Goal: Task Accomplishment & Management: Use online tool/utility

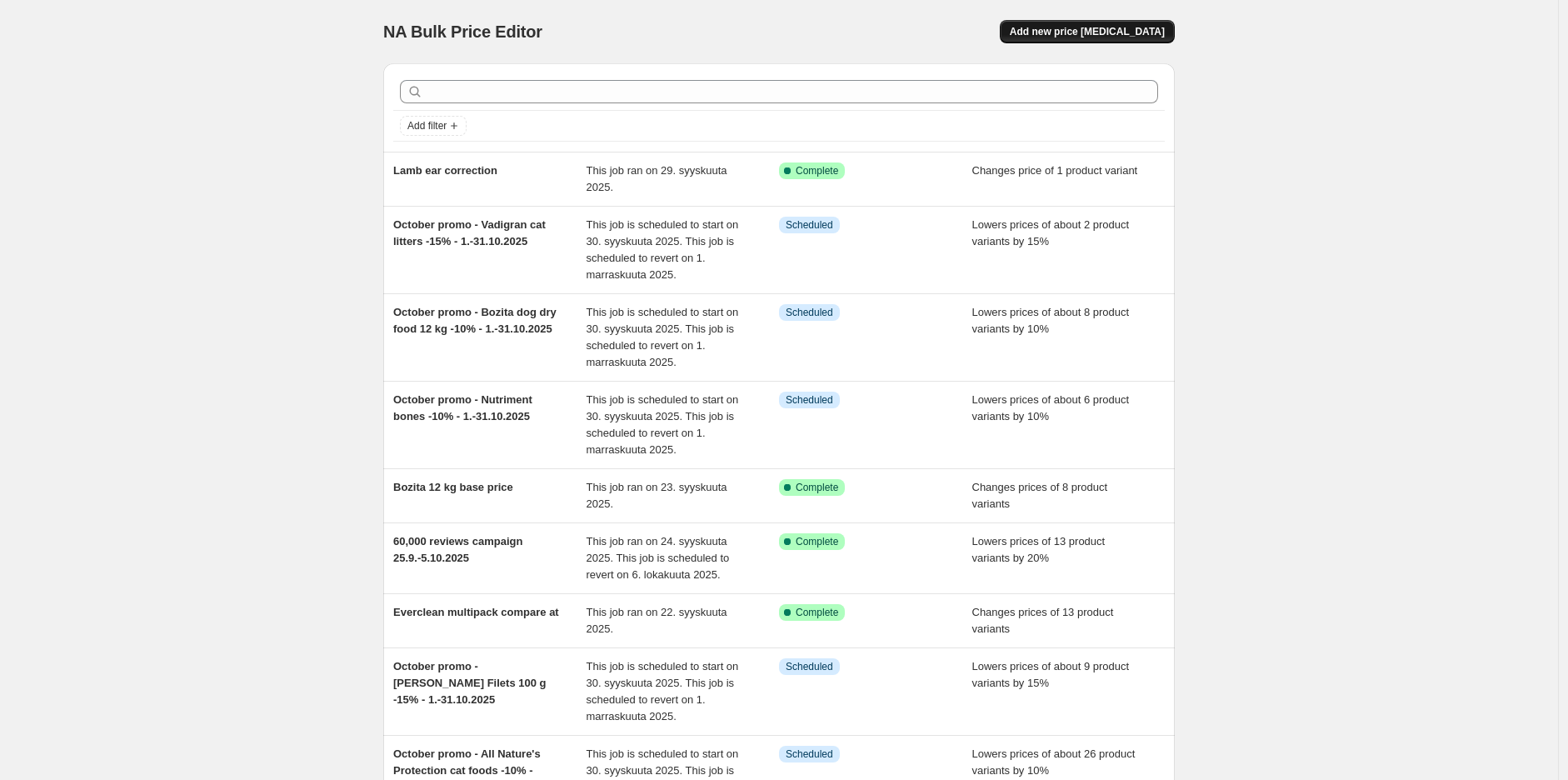
click at [1140, 29] on span "Add new price [MEDICAL_DATA]" at bounding box center [1087, 31] width 155 height 14
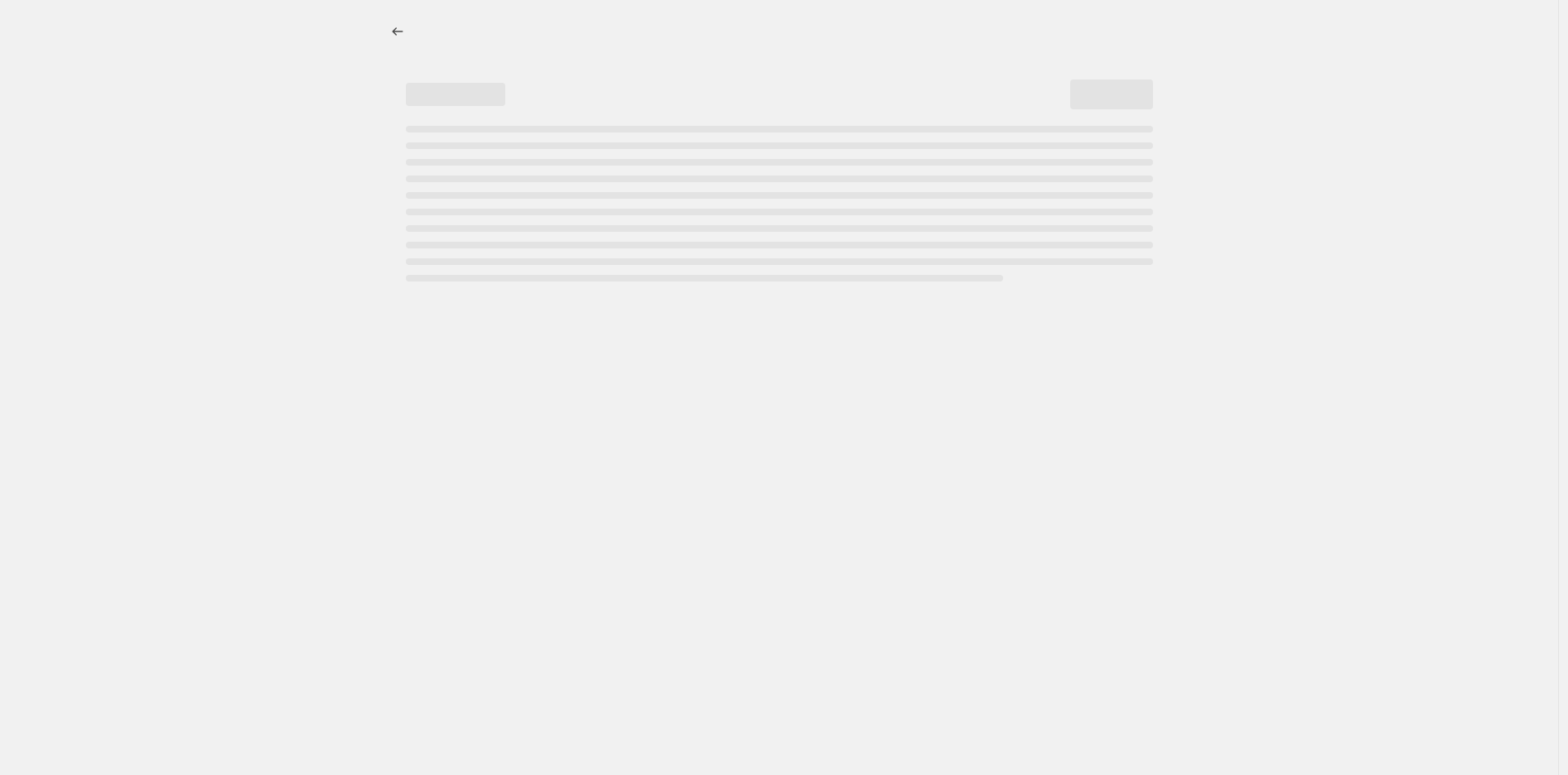
select select "percentage"
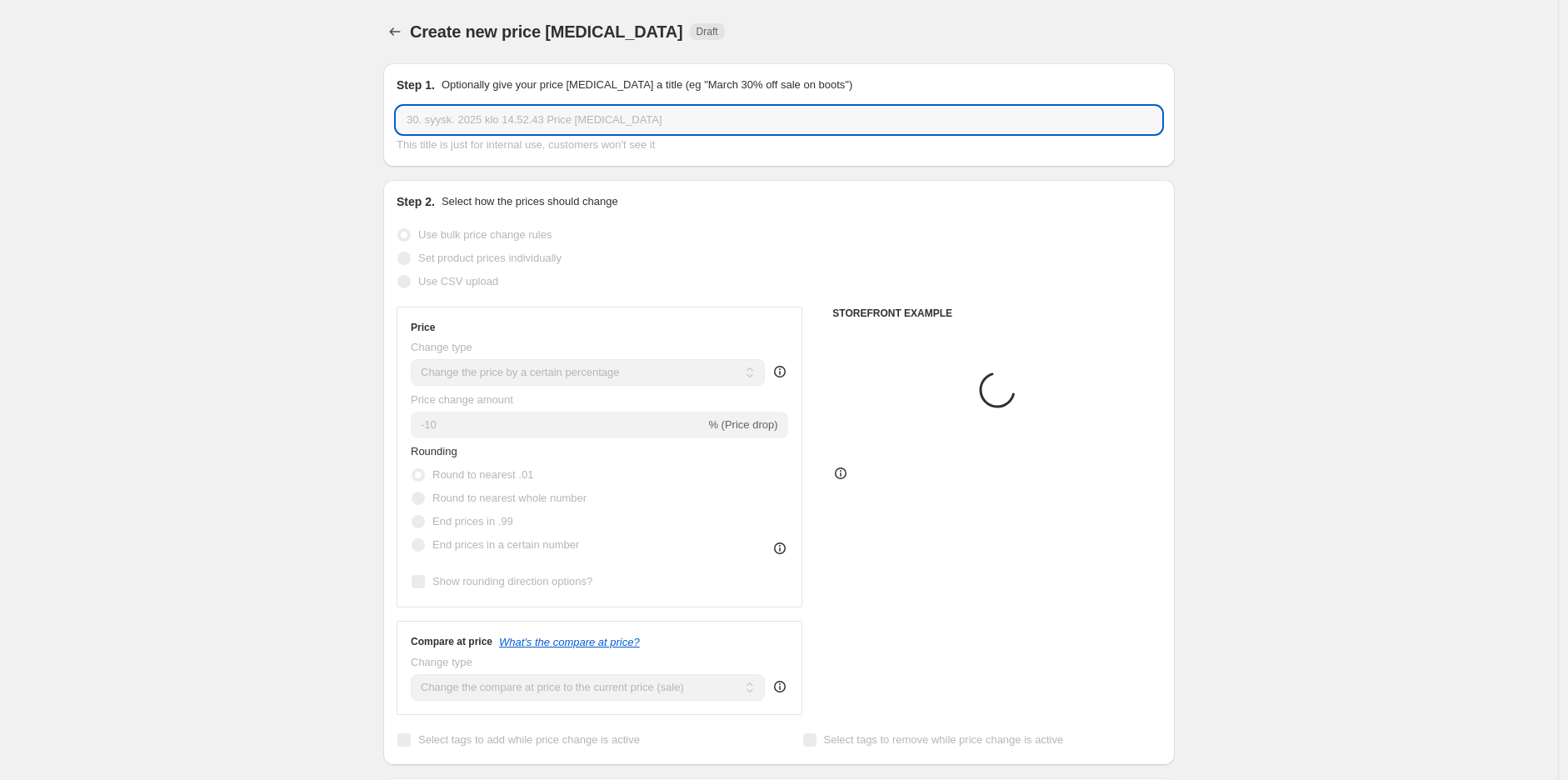
click at [755, 122] on input "30. syysk. 2025 klo 14.52.43 Price [MEDICAL_DATA]" at bounding box center [779, 120] width 765 height 26
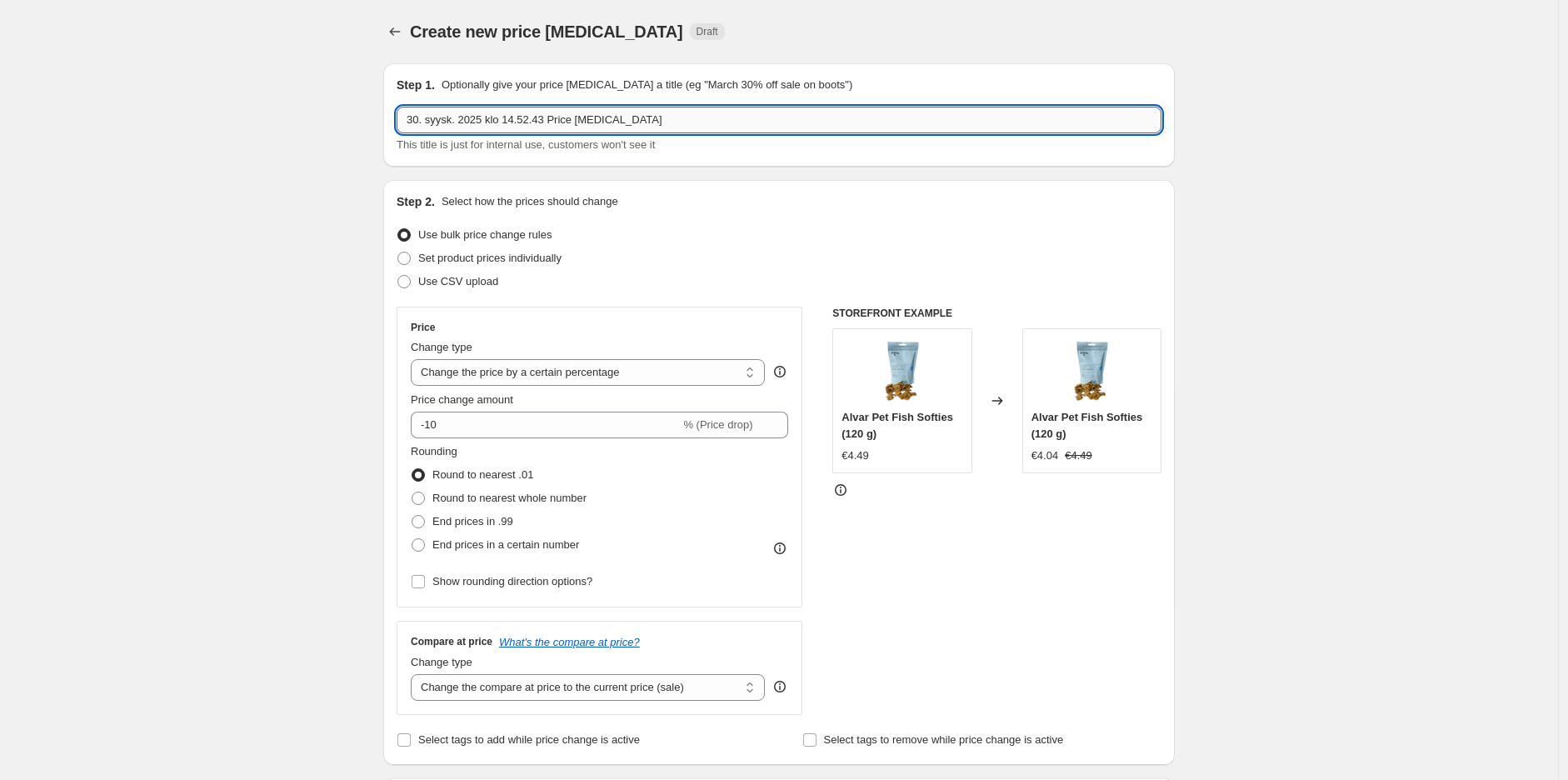
click at [755, 122] on input "30. syysk. 2025 klo 14.52.43 Price [MEDICAL_DATA]" at bounding box center [779, 120] width 765 height 26
paste input "60,000 reviews campaign 25.9.-5.10.2025 - SÄÄSTÖPAKKAUS & TUPLAPAKKAUS"
click at [688, 123] on input "60,000 reviews campaign 25.9.-5.10.2025 - SÄÄSTÖPAKKAUS & TUPLAPAKKAUS" at bounding box center [779, 120] width 765 height 26
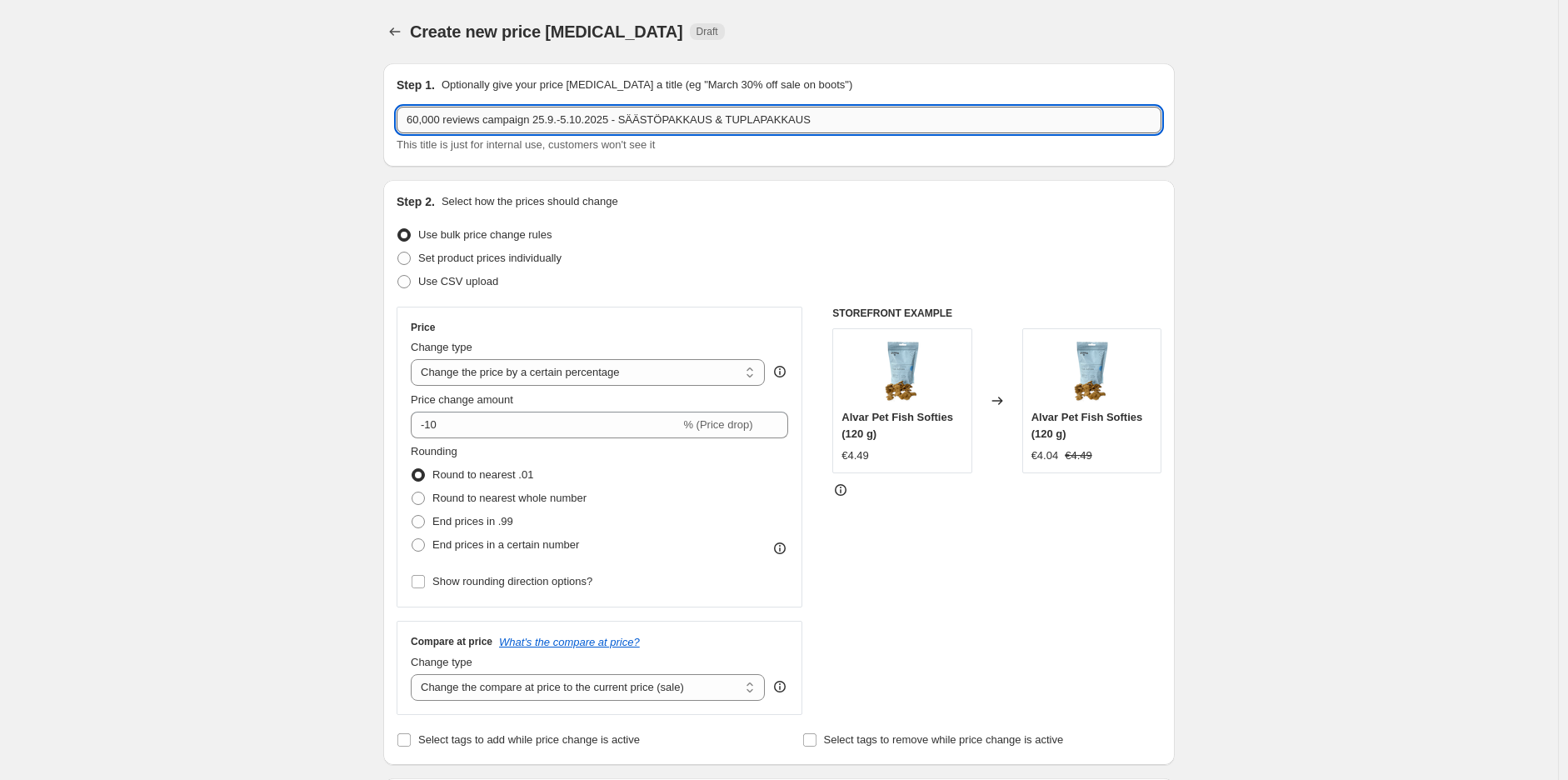
click at [648, 125] on input "60,000 reviews campaign 25.9.-5.10.2025 - SÄÄSTÖPAKKAUS & TUPLAPAKKAUS" at bounding box center [779, 120] width 765 height 26
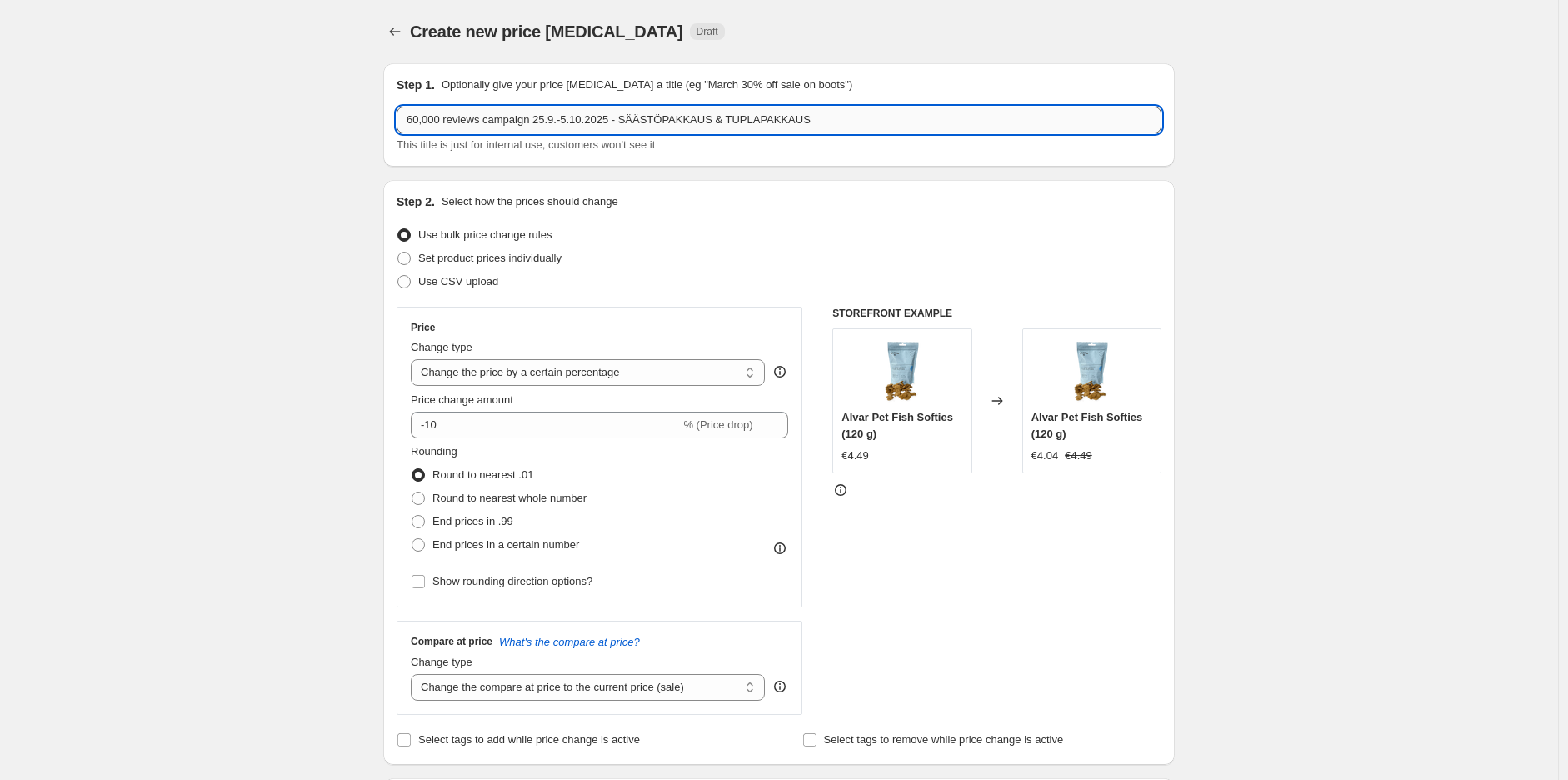
click at [666, 114] on input "60,000 reviews campaign 25.9.-5.10.2025 - SÄÄSTÖPAKKAUS & TUPLAPAKKAUS" at bounding box center [779, 120] width 765 height 26
click at [664, 123] on input "60,000 reviews campaign 25.9.-5.10.2025 - ECONOMYPACK & TUPLAPAKKAUS" at bounding box center [779, 120] width 765 height 26
click at [768, 115] on input "60,000 reviews campaign 25.9.-5.10.2025 - ECONOMY PACK & TUPLAPAKKAUS" at bounding box center [779, 120] width 765 height 26
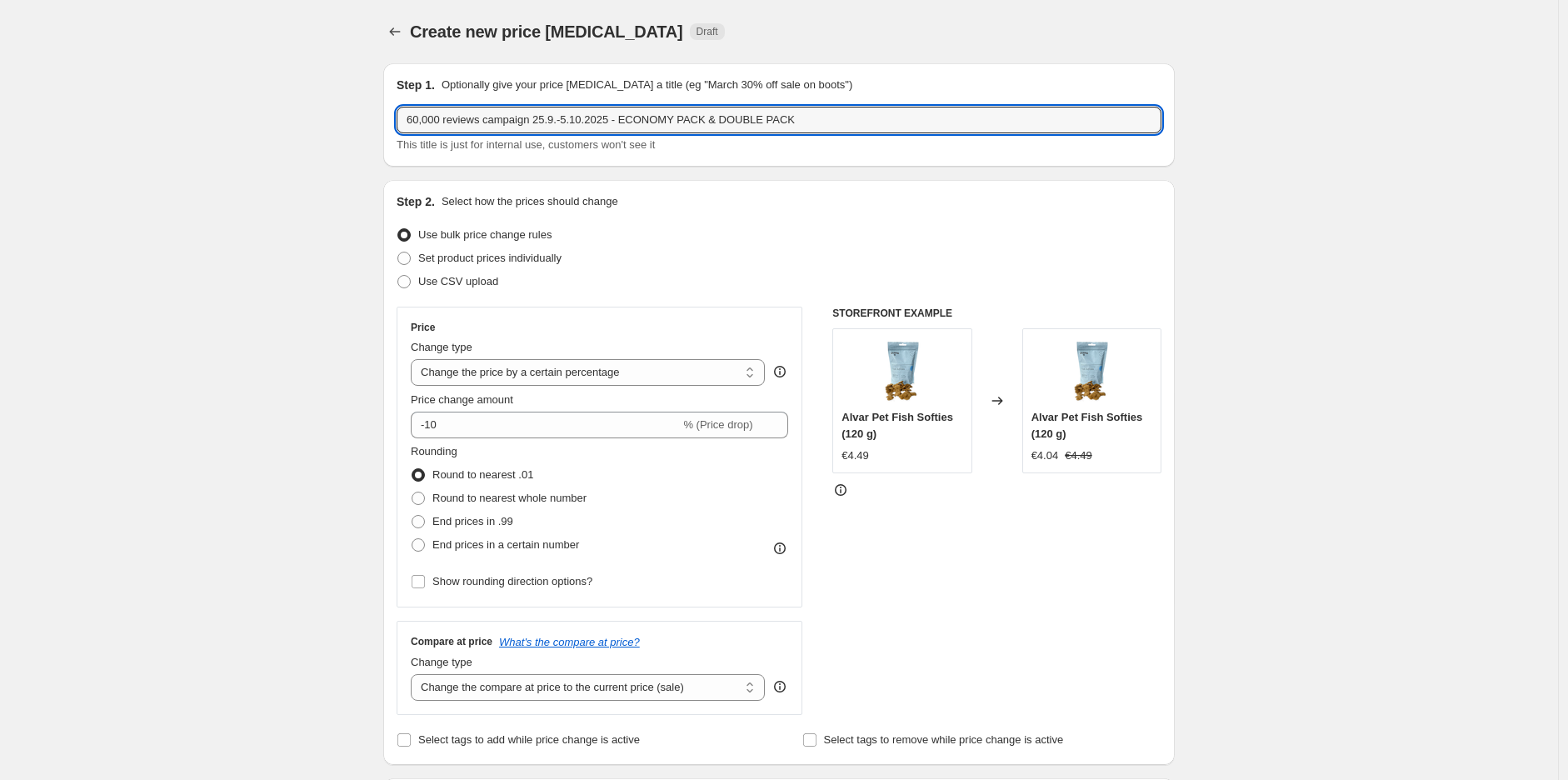
type input "60,000 reviews campaign 25.9.-5.10.2025 - ECONOMY PACK & DOUBLE PACK"
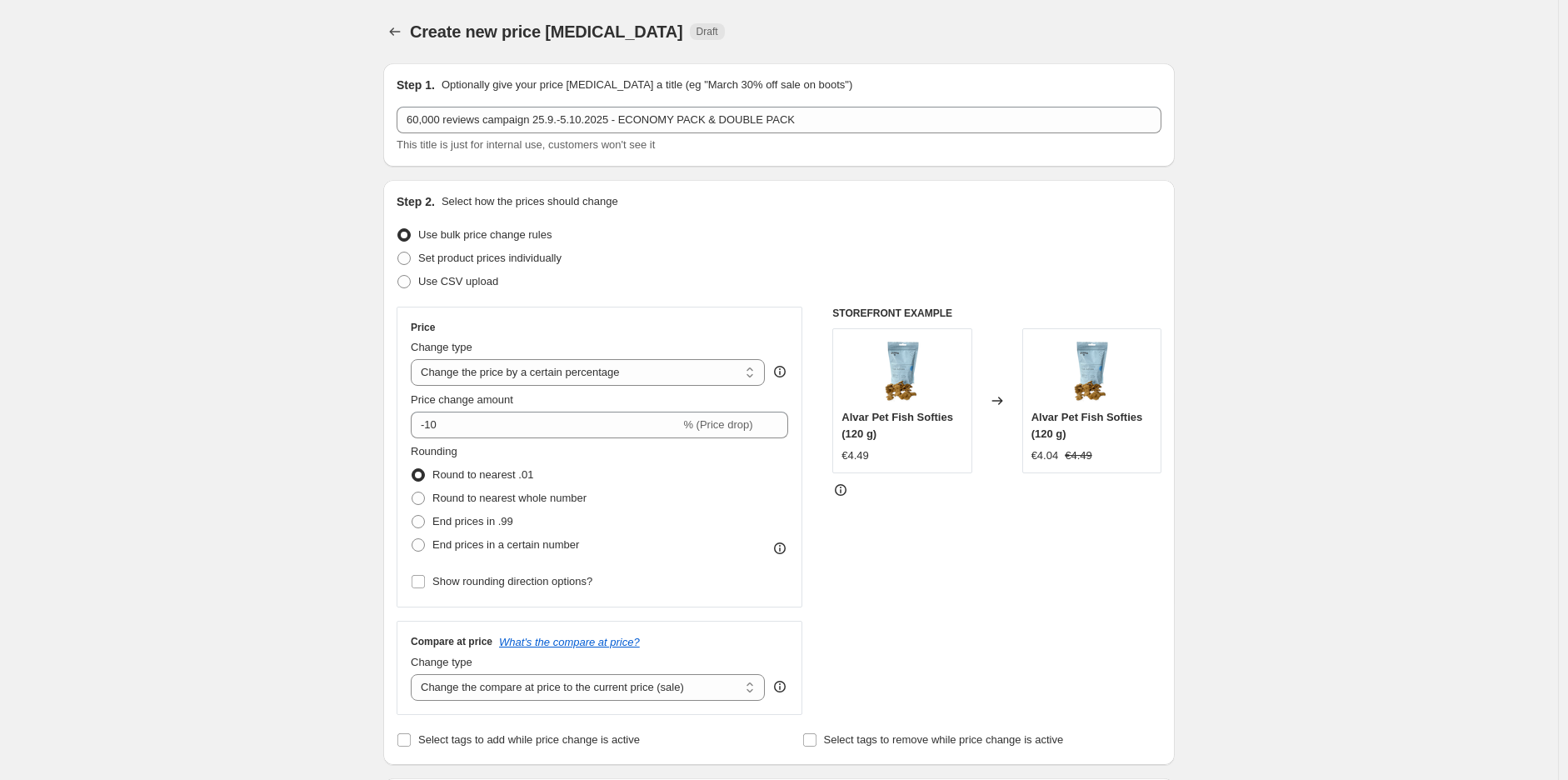
click at [559, 437] on div "Price Change type Change the price to a certain amount Change the price by a ce…" at bounding box center [599, 456] width 377 height 272
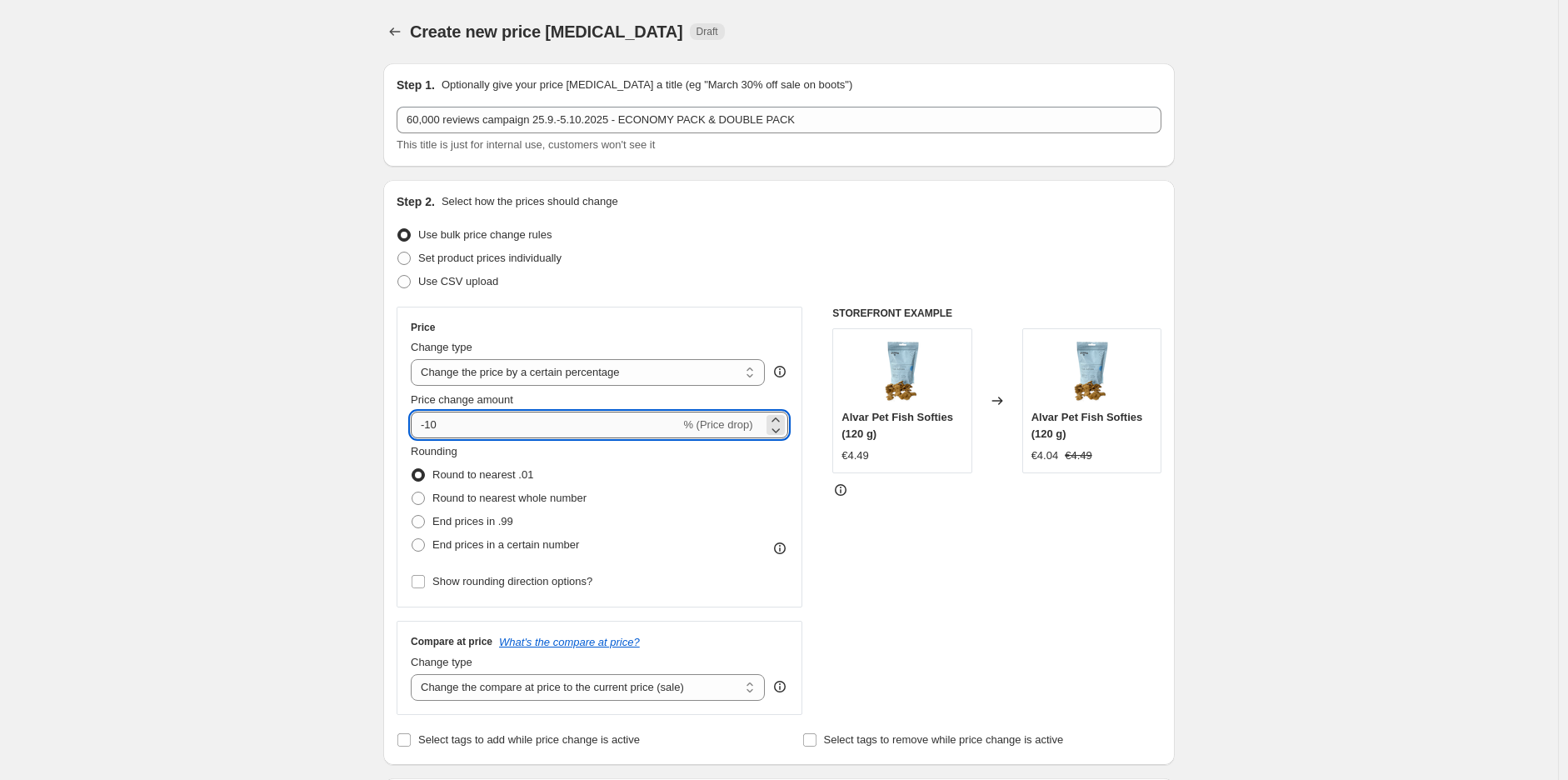
click at [567, 421] on input "-10" at bounding box center [545, 425] width 269 height 26
type input "-1"
type input "-20"
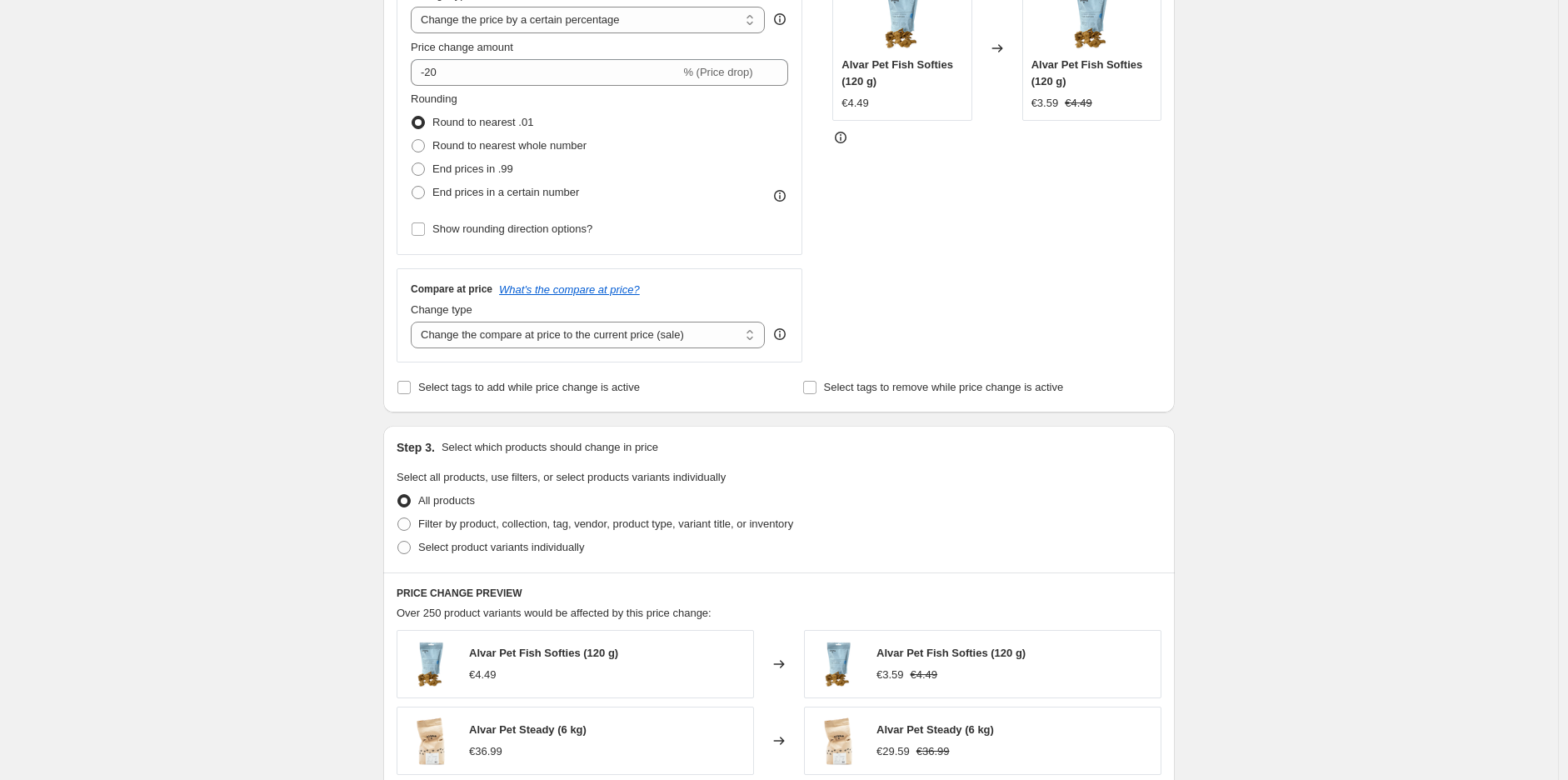
scroll to position [463, 0]
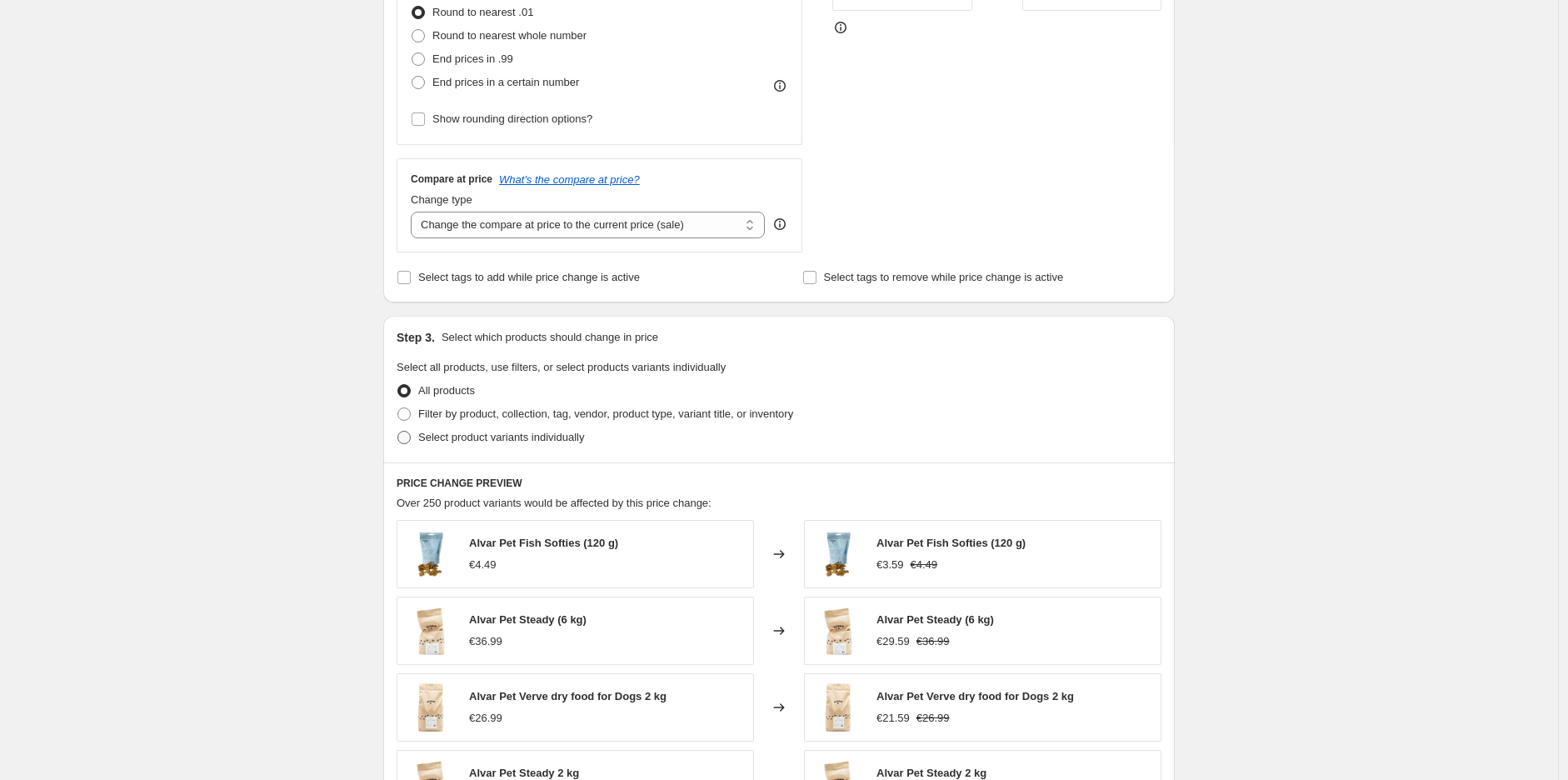
click at [459, 442] on span "Select product variants individually" at bounding box center [501, 437] width 166 height 13
click at [398, 432] on input "Select product variants individually" at bounding box center [398, 431] width 1 height 1
radio input "true"
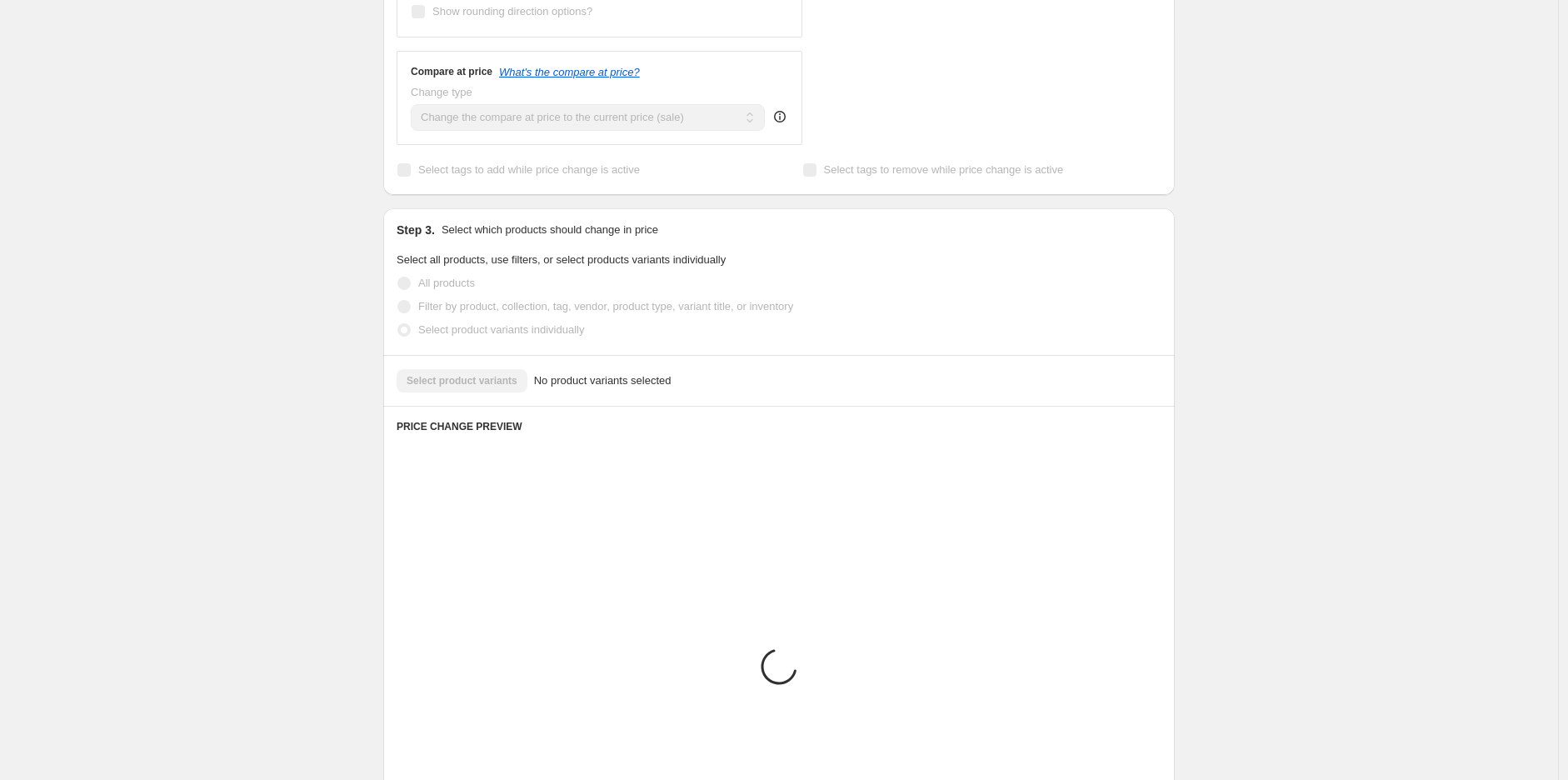
scroll to position [610, 0]
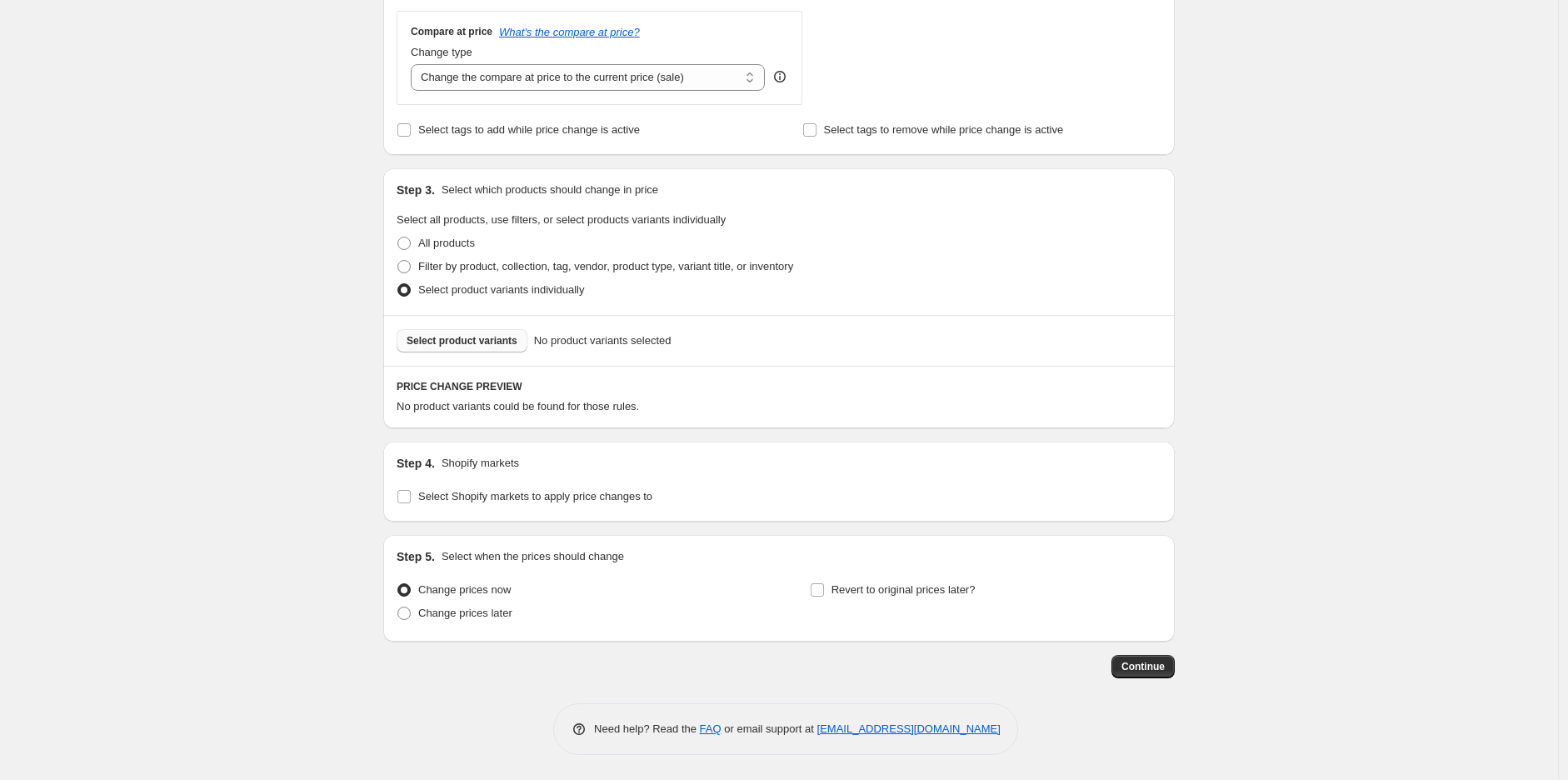
click at [485, 335] on span "Select product variants" at bounding box center [462, 341] width 111 height 14
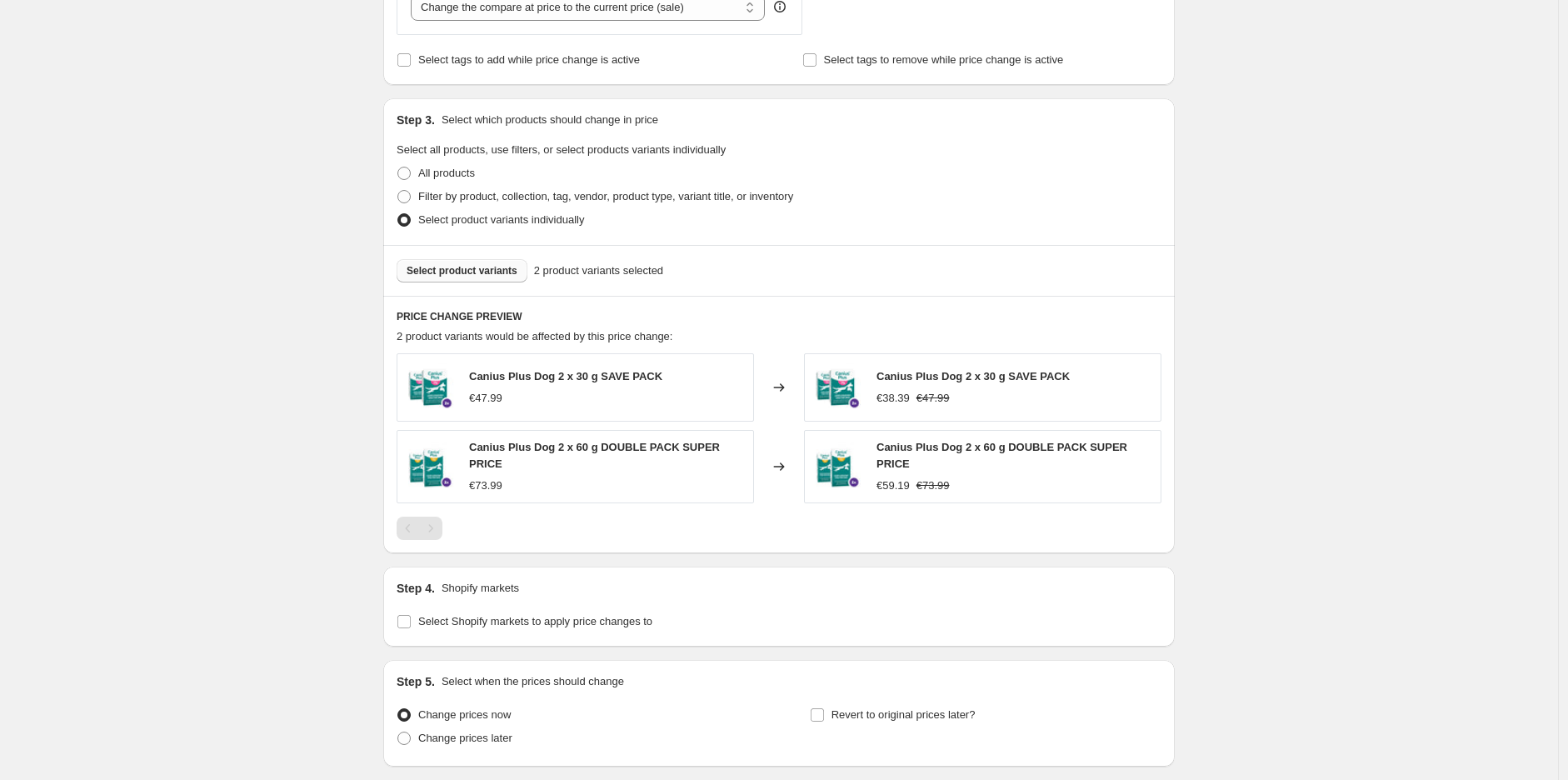
scroll to position [518, 0]
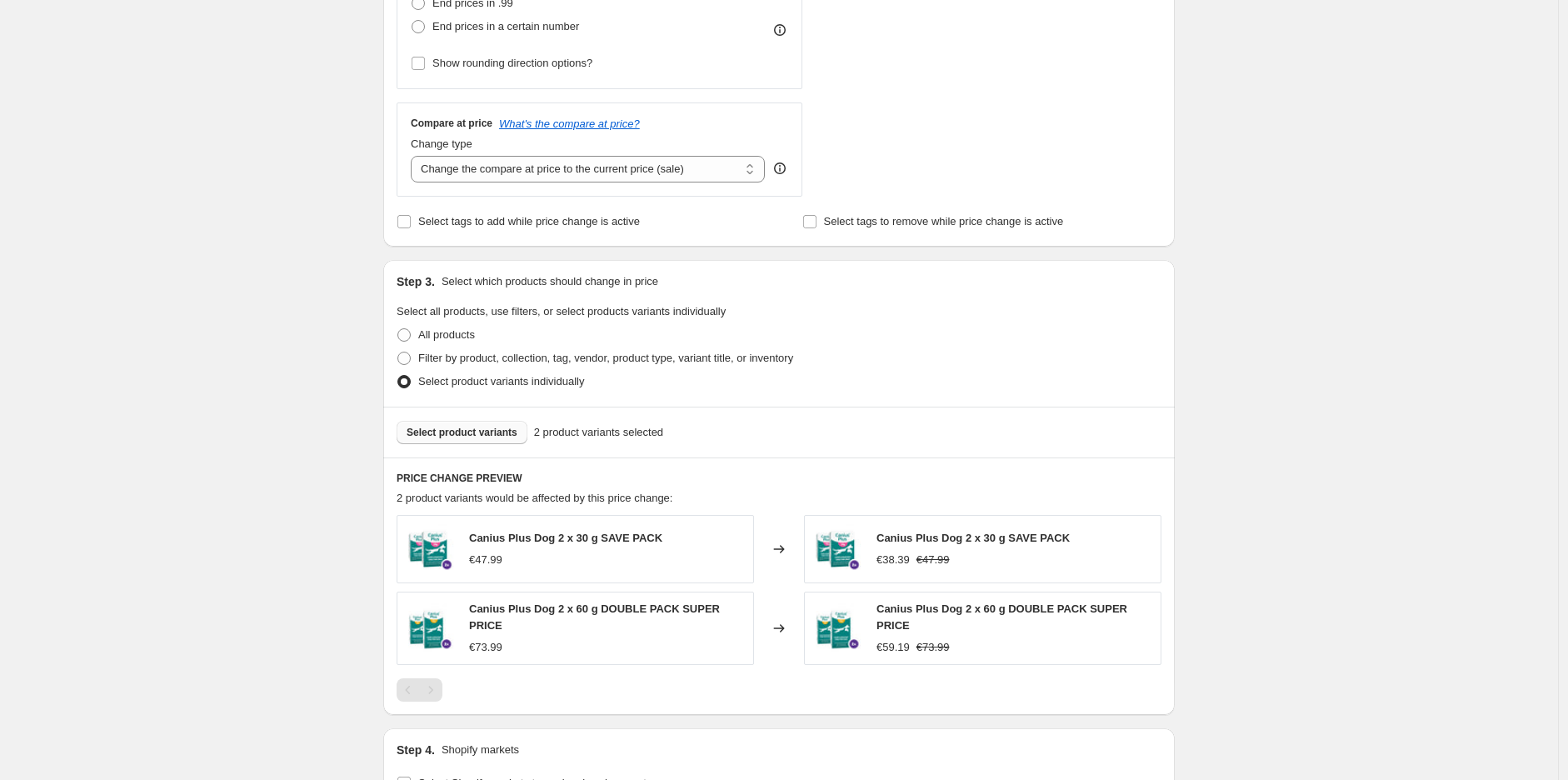
click at [455, 434] on span "Select product variants" at bounding box center [462, 432] width 111 height 14
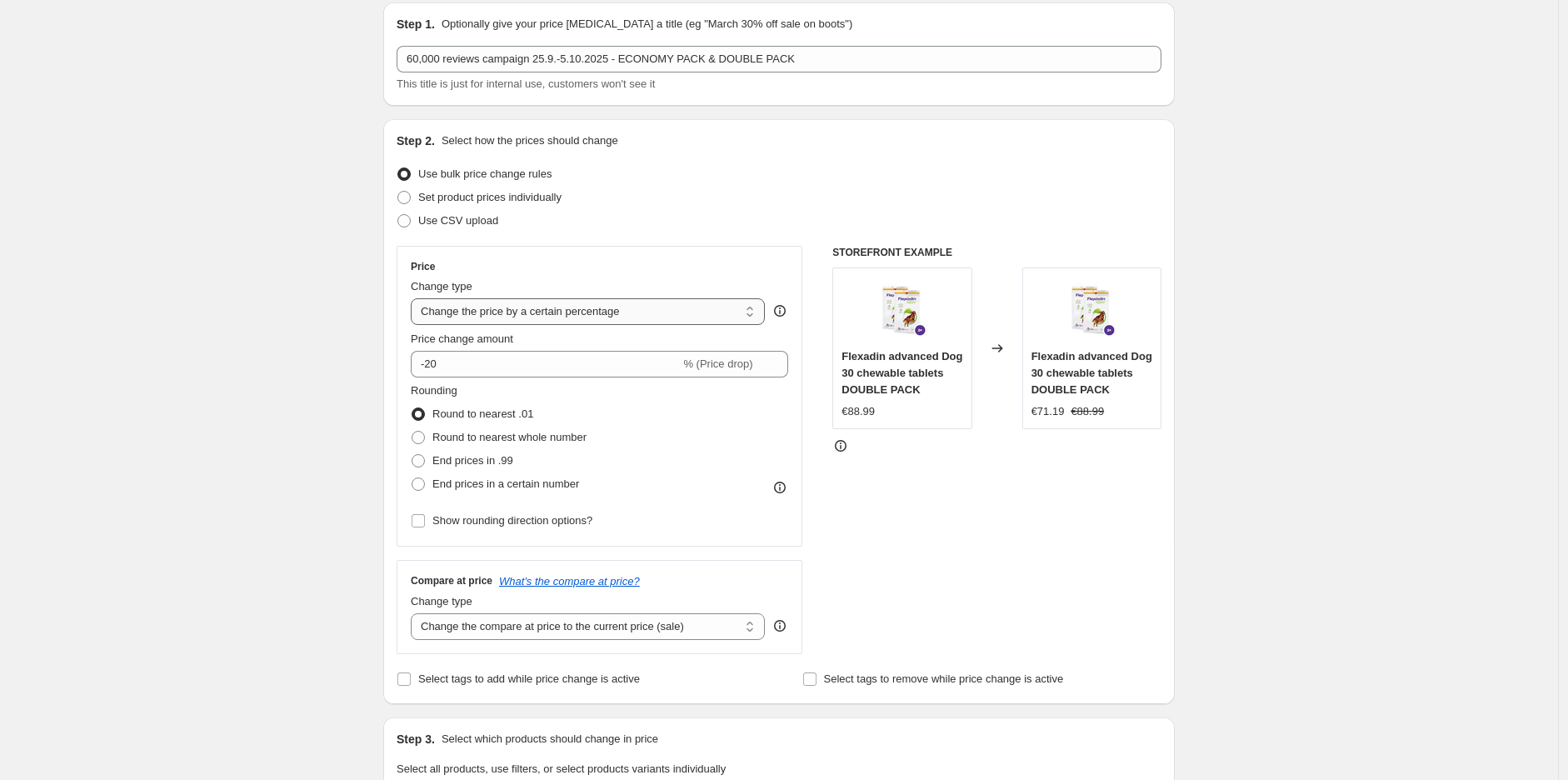
scroll to position [0, 0]
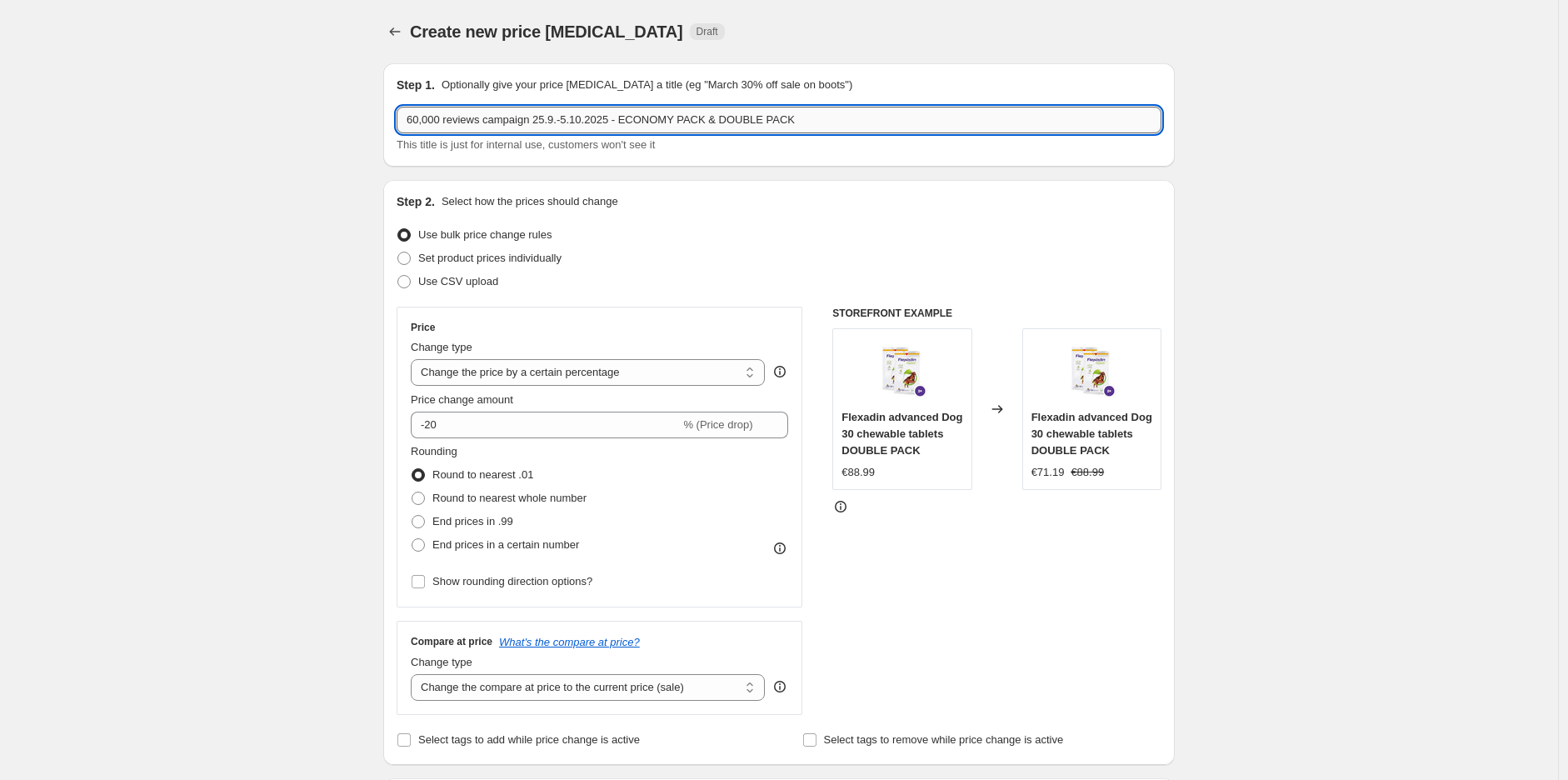
click at [653, 124] on input "60,000 reviews campaign 25.9.-5.10.2025 - ECONOMY PACK & DOUBLE PACK" at bounding box center [779, 120] width 765 height 26
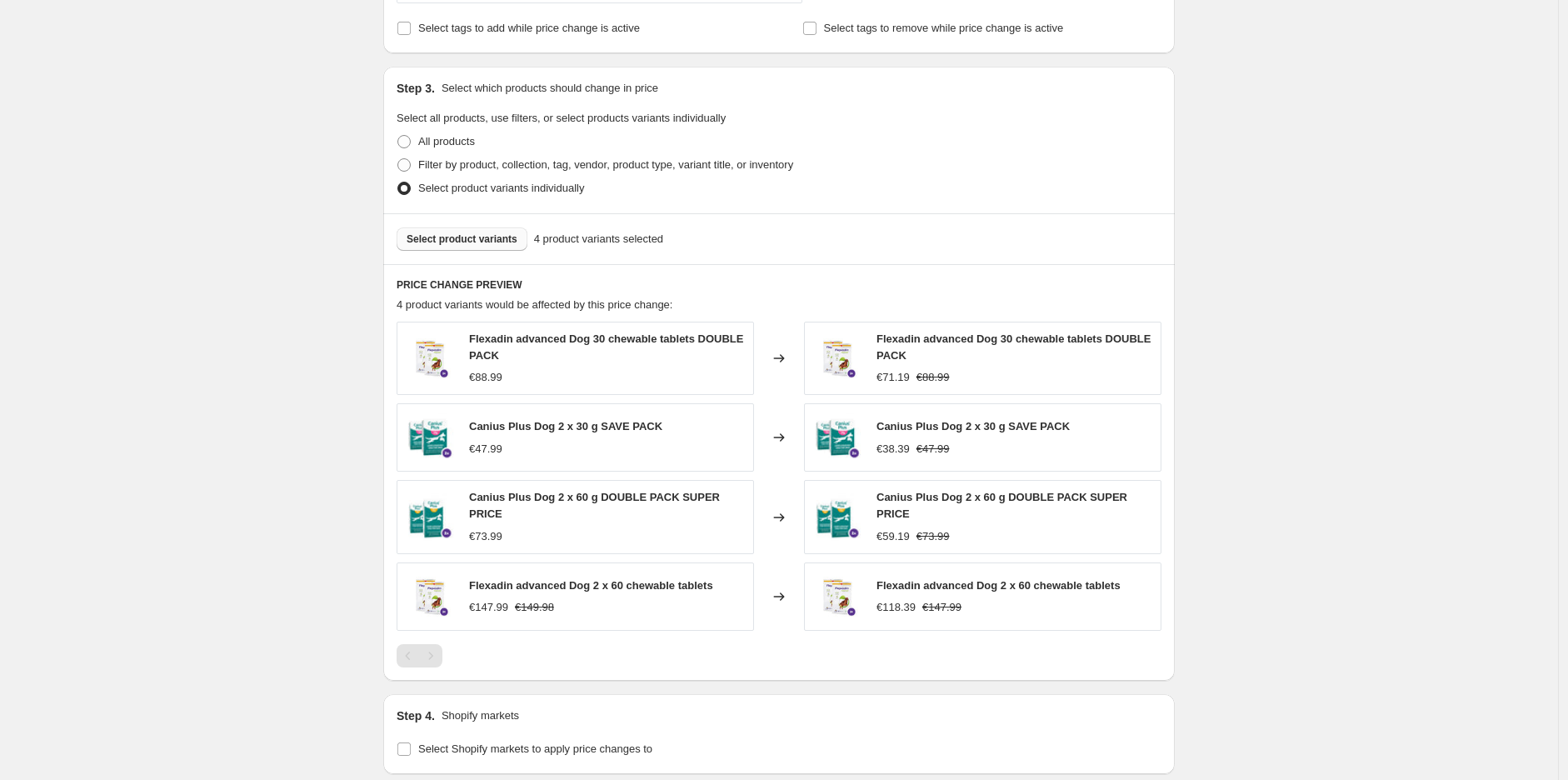
scroll to position [740, 0]
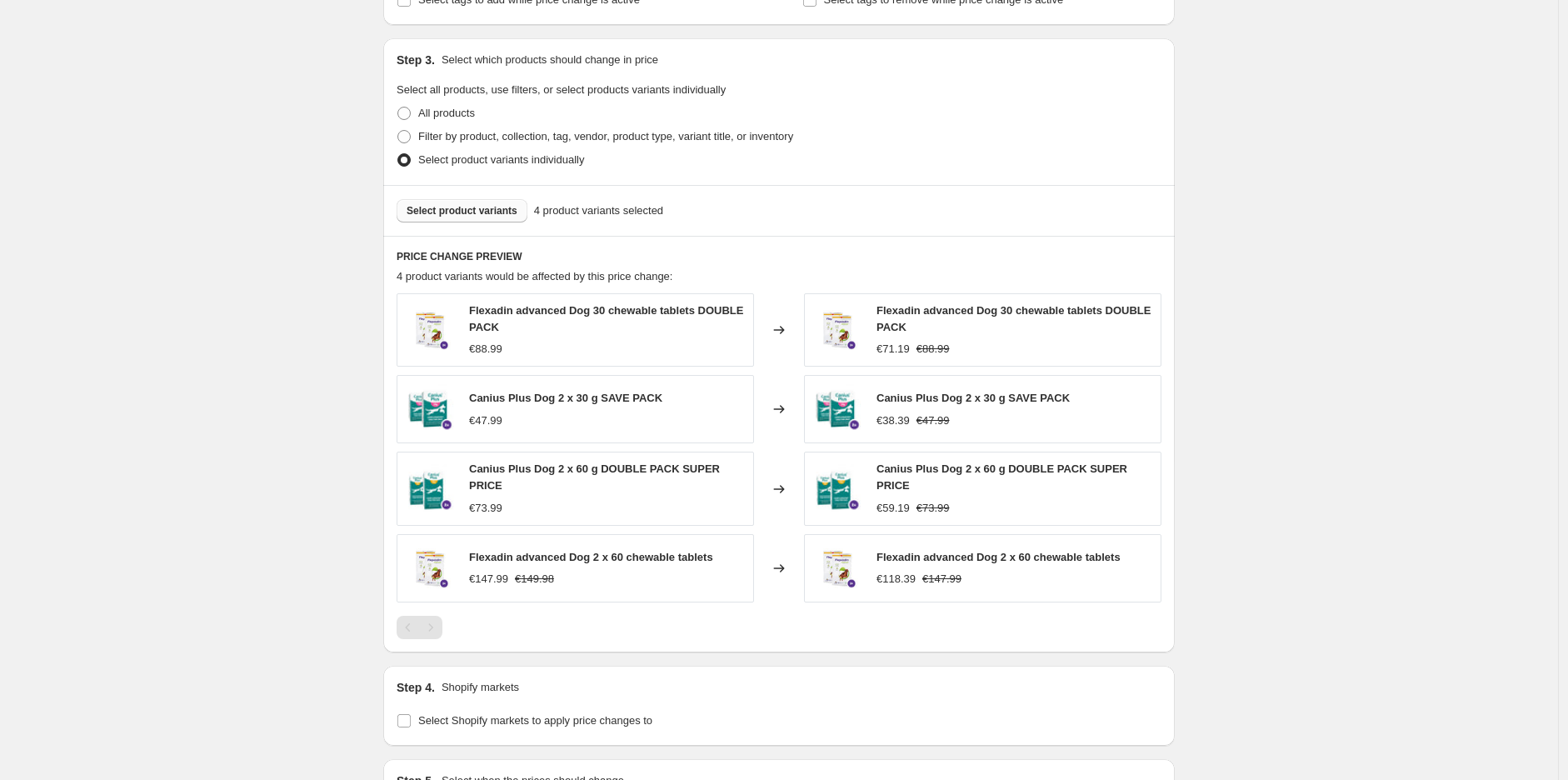
click at [478, 212] on span "Select product variants" at bounding box center [462, 211] width 111 height 14
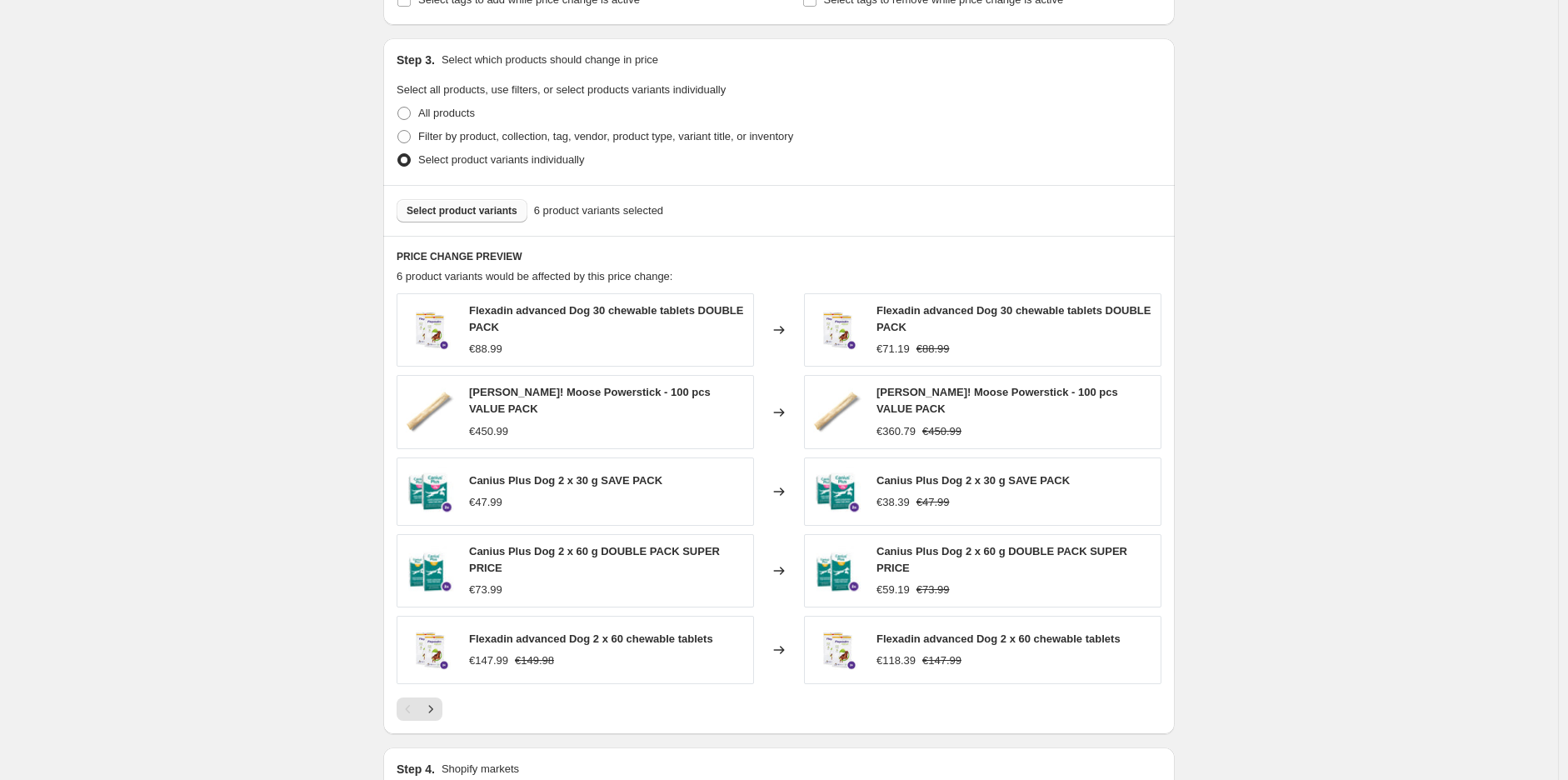
click at [466, 216] on span "Select product variants" at bounding box center [462, 211] width 111 height 14
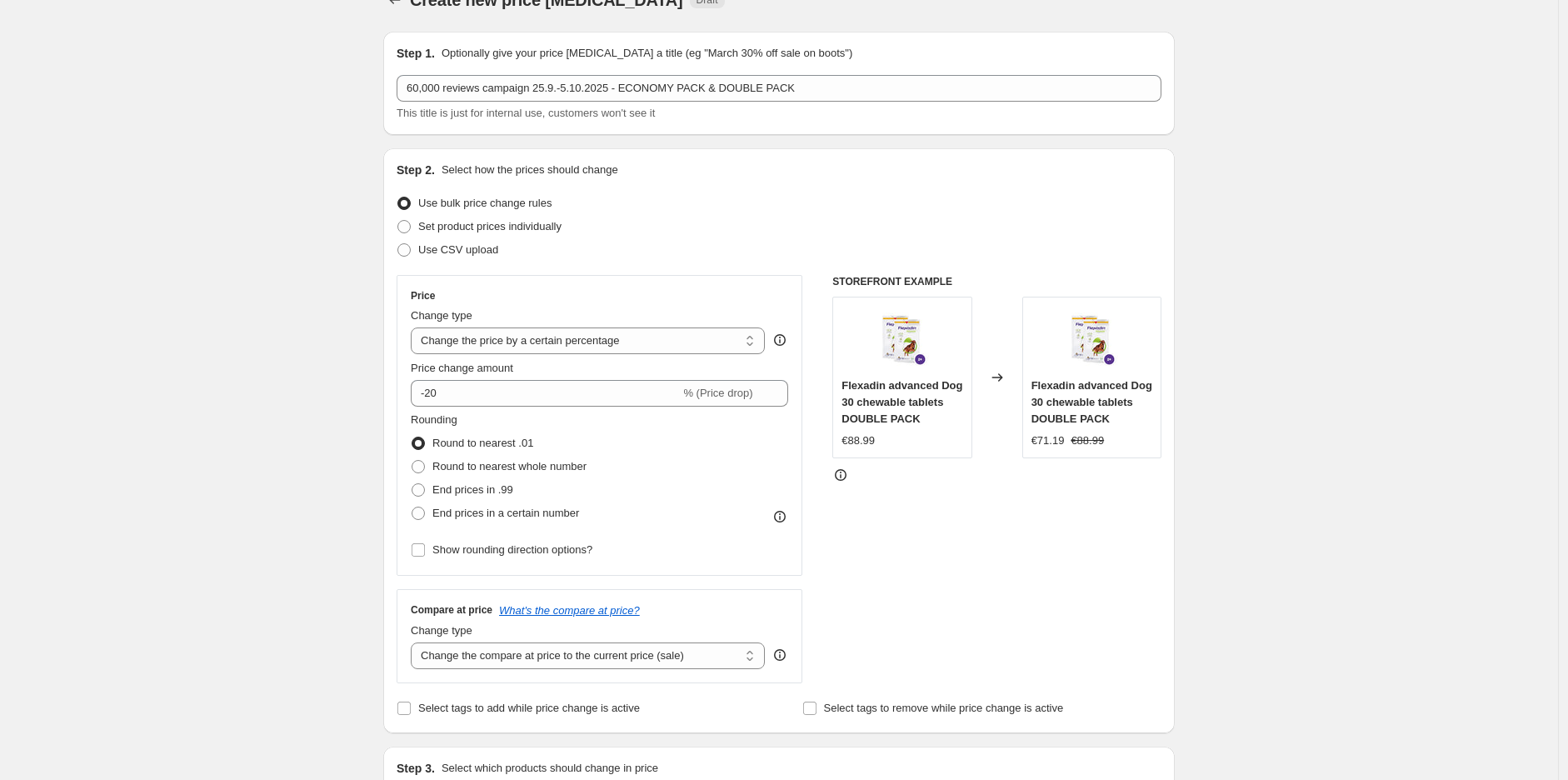
scroll to position [0, 0]
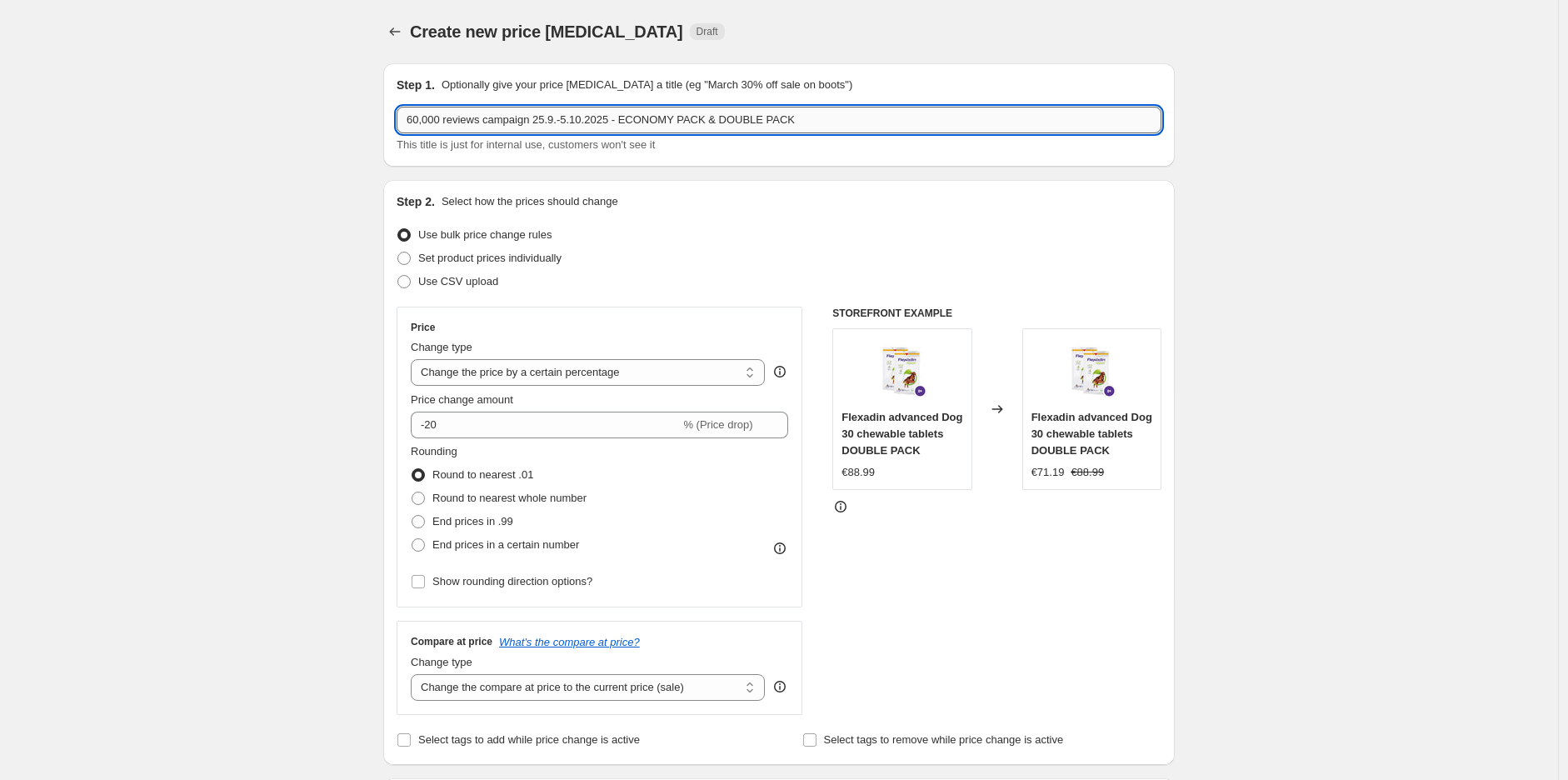
click at [643, 125] on input "60,000 reviews campaign 25.9.-5.10.2025 - ECONOMY PACK & DOUBLE PACK" at bounding box center [779, 120] width 765 height 26
type input "60,000 reviews campaign 25.9.-5.10.2025 - SAVING PACK & DOUBLE PACK"
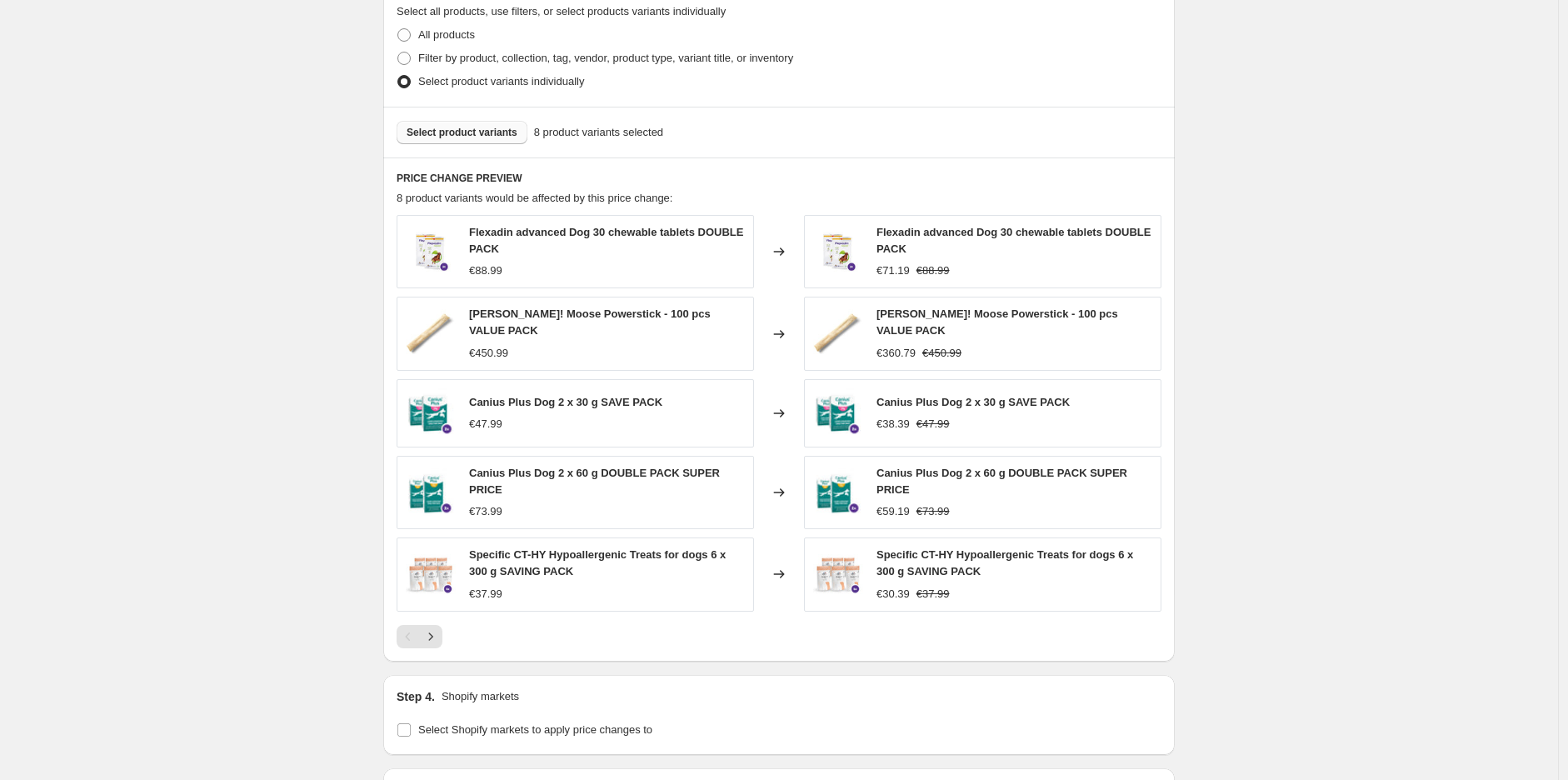
scroll to position [833, 0]
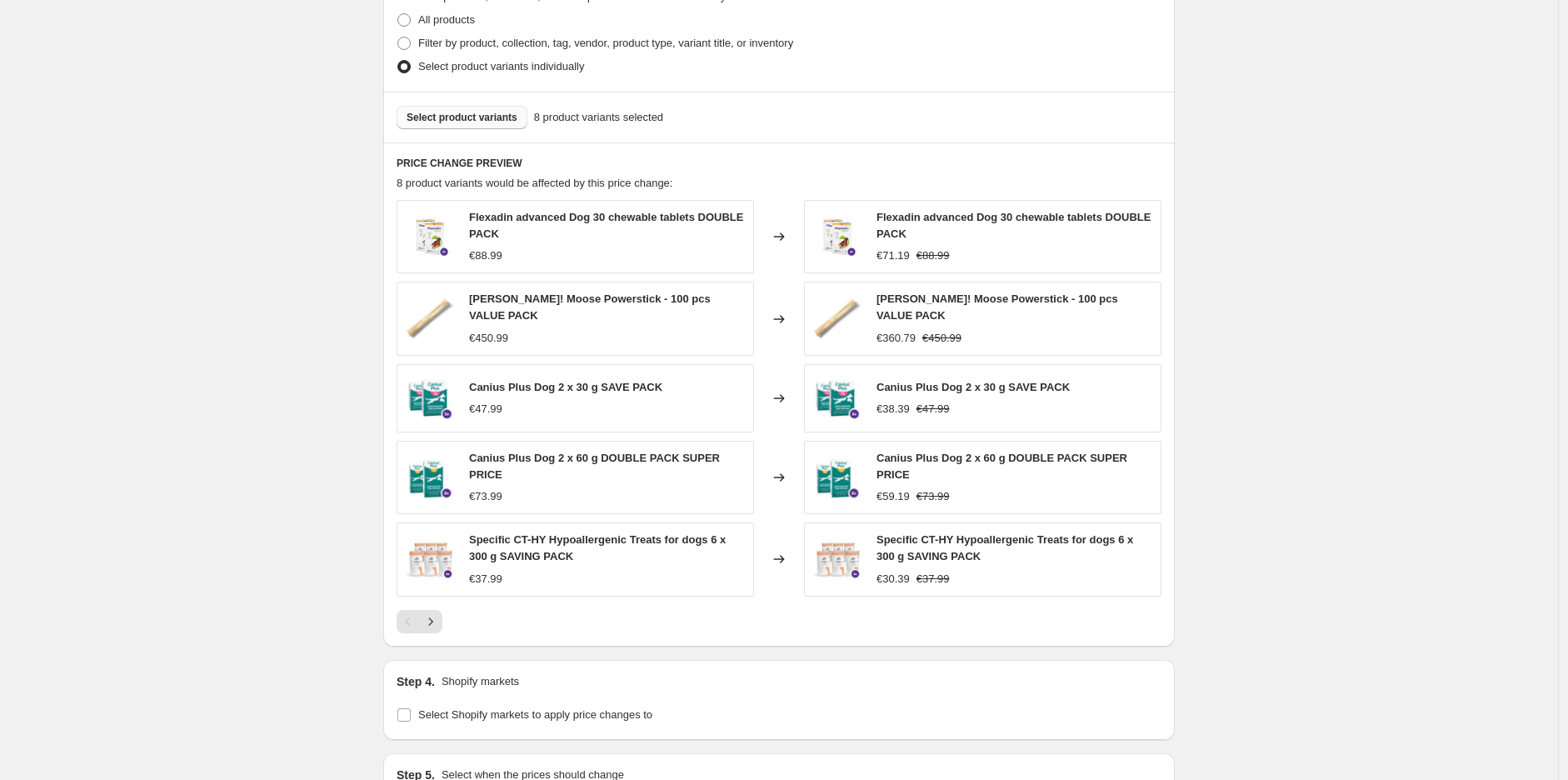
click at [464, 124] on span "Select product variants" at bounding box center [462, 118] width 111 height 14
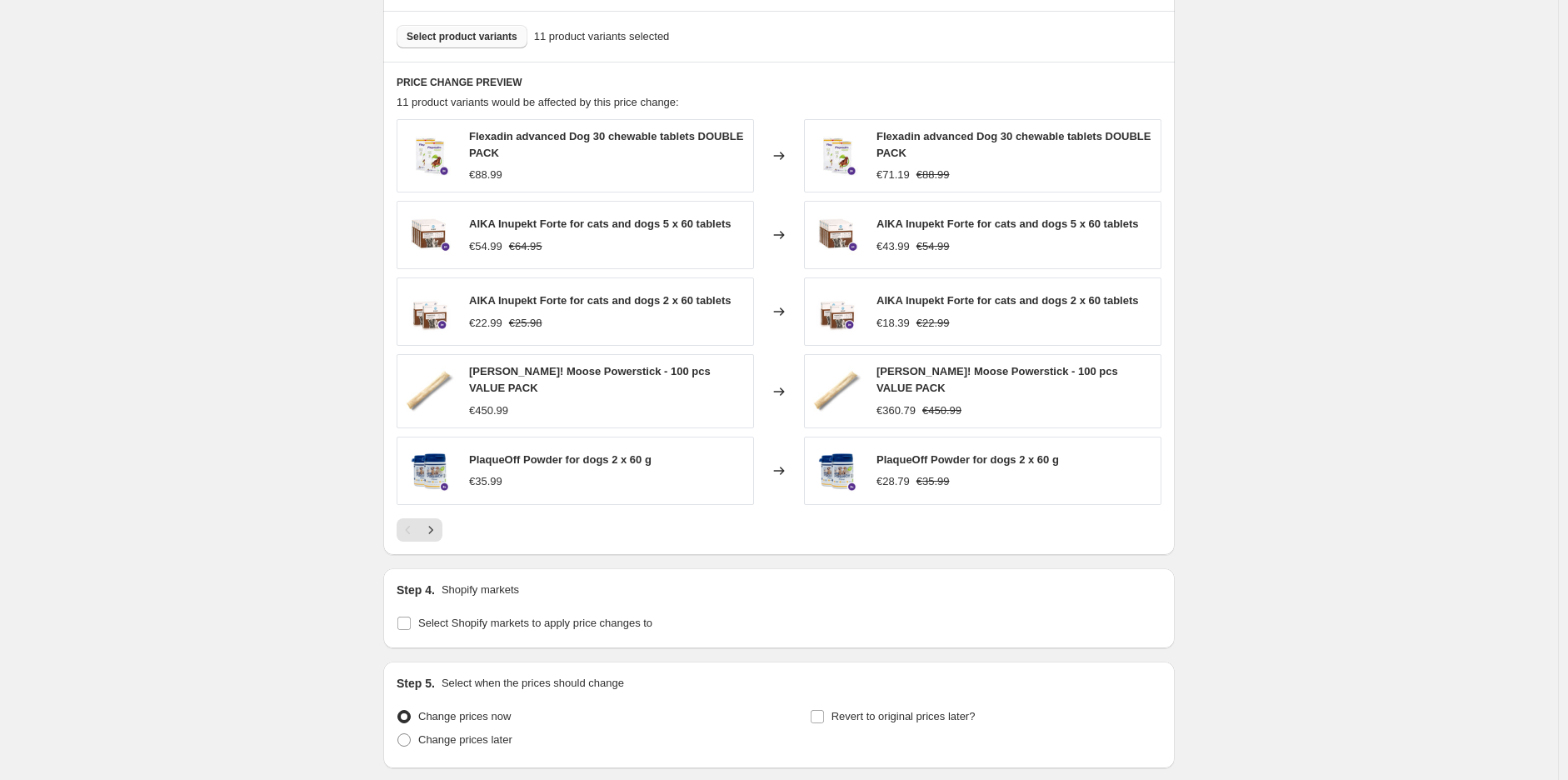
scroll to position [1037, 0]
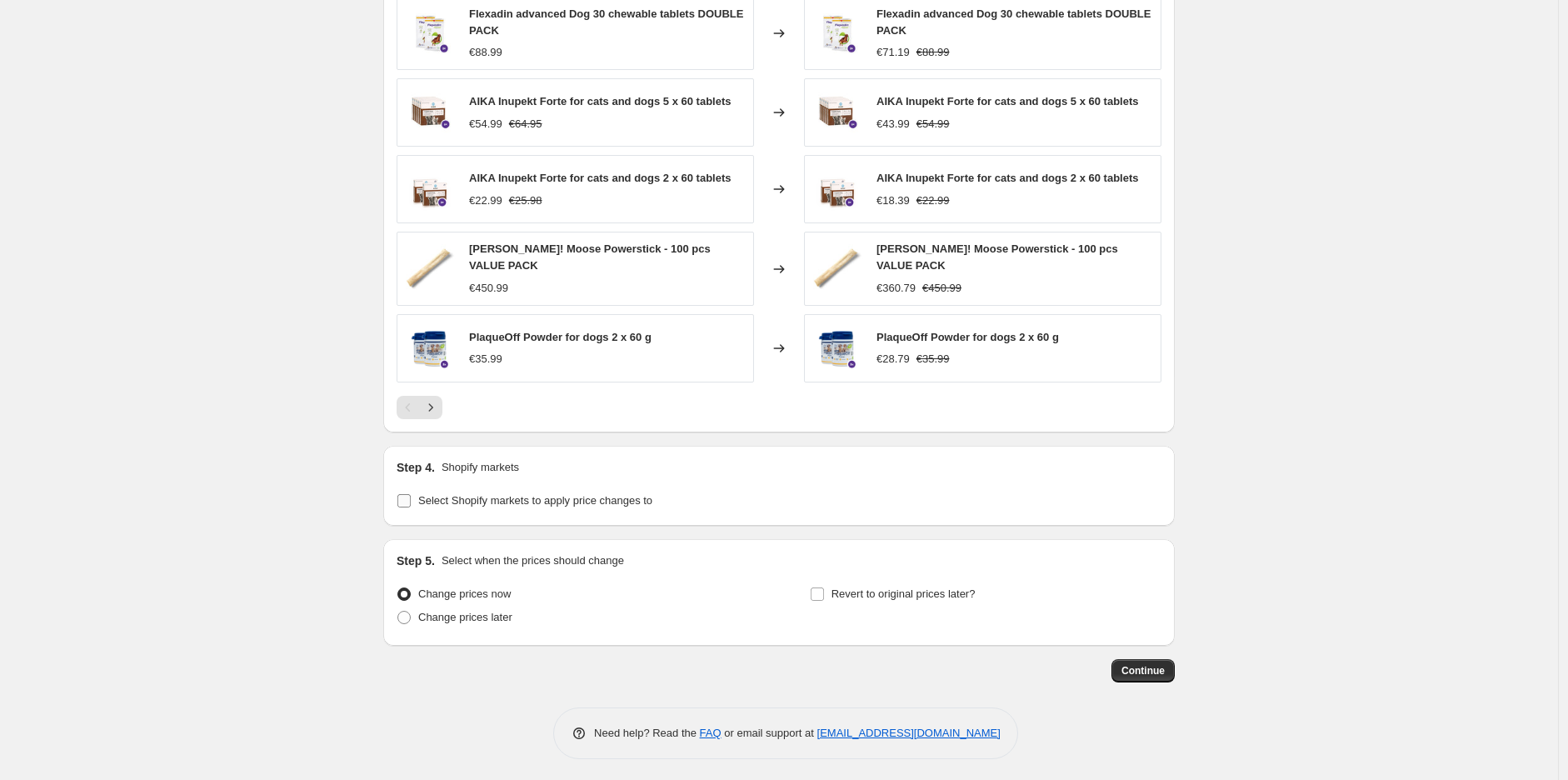
click at [563, 494] on span "Select Shopify markets to apply price changes to" at bounding box center [535, 500] width 234 height 13
click at [411, 494] on input "Select Shopify markets to apply price changes to" at bounding box center [404, 501] width 14 height 14
checkbox input "true"
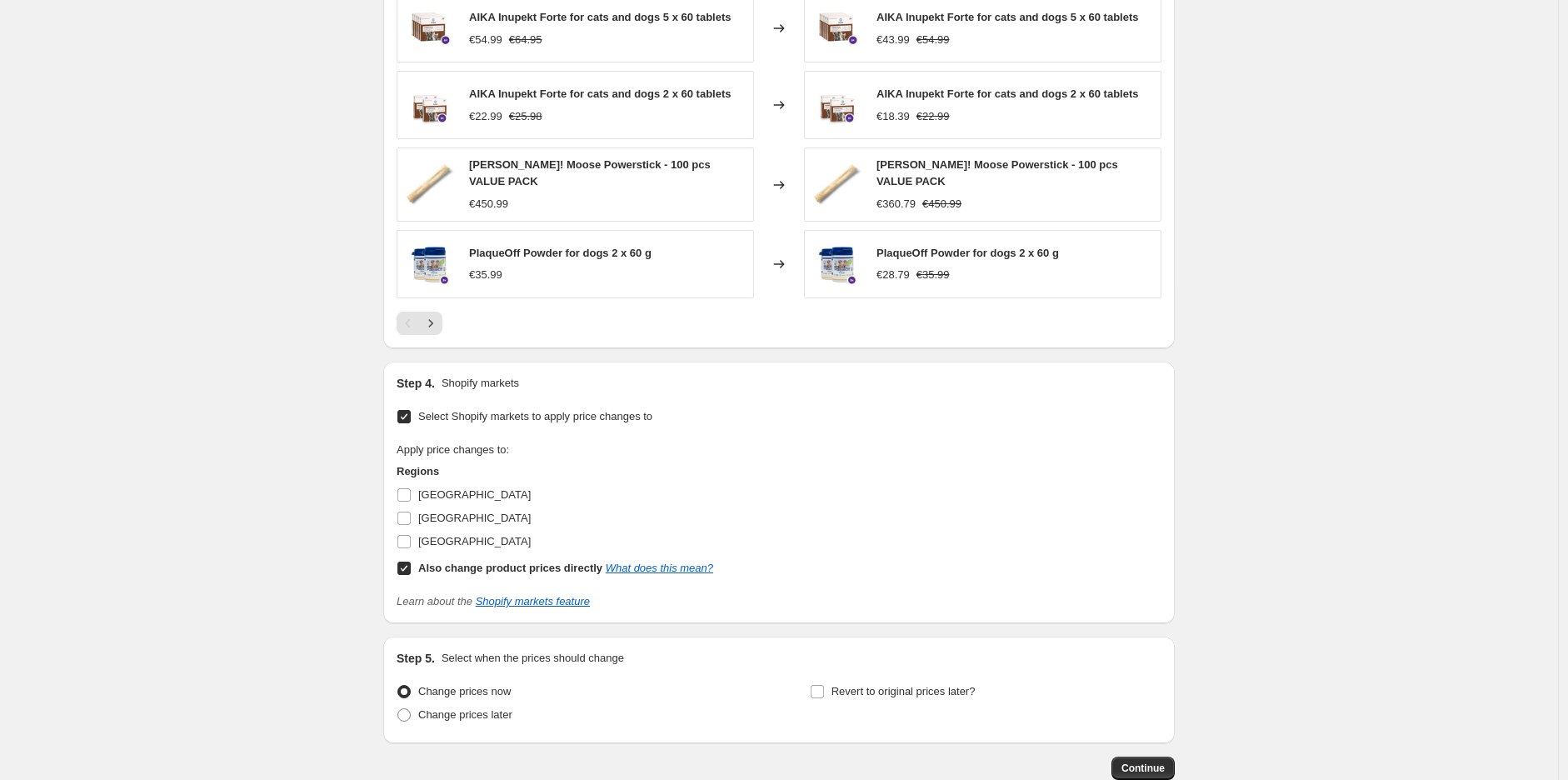
scroll to position [1219, 0]
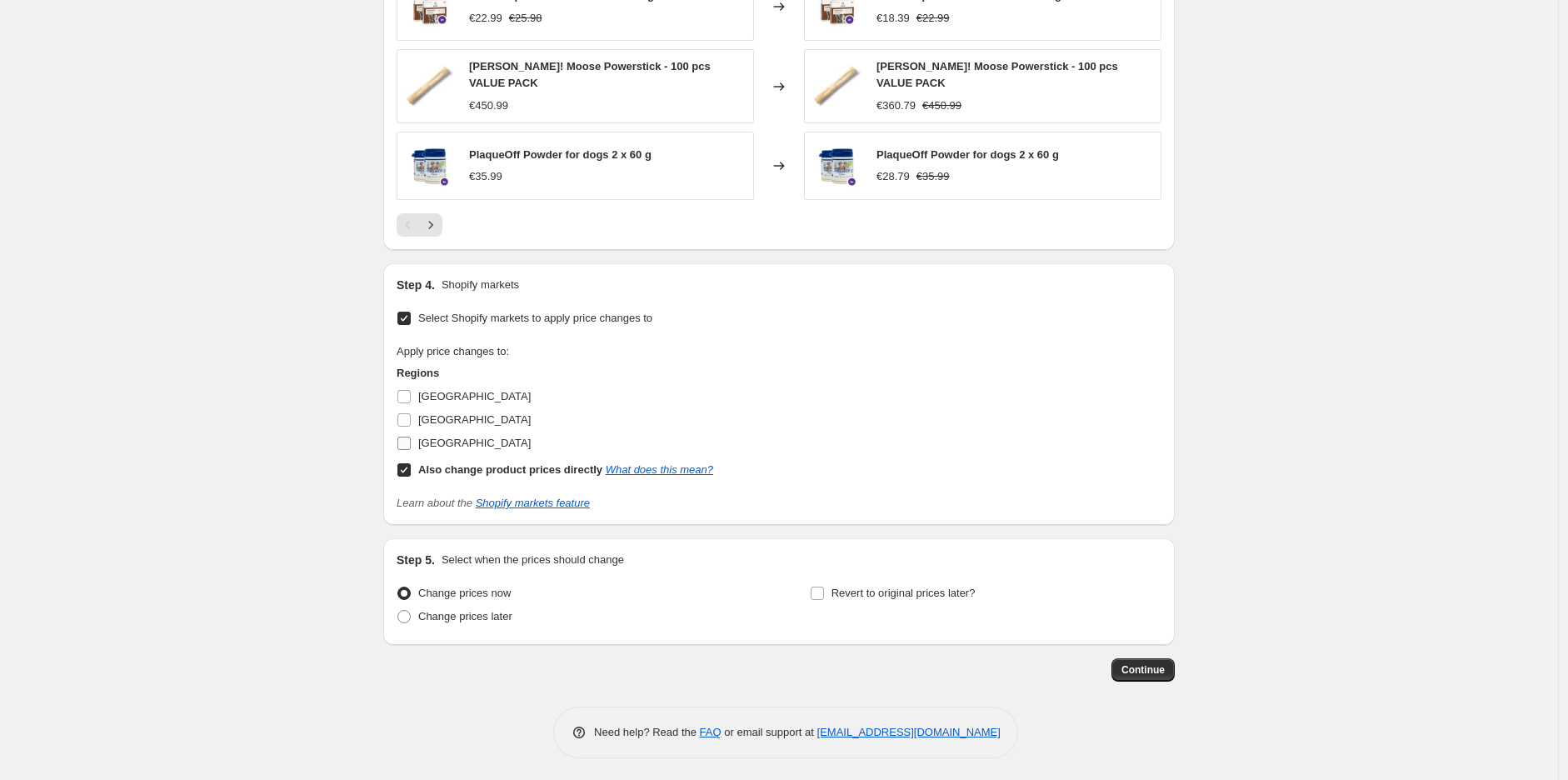
click at [455, 444] on span "[GEOGRAPHIC_DATA]" at bounding box center [474, 443] width 113 height 13
click at [411, 444] on input "[GEOGRAPHIC_DATA]" at bounding box center [404, 443] width 14 height 14
checkbox input "true"
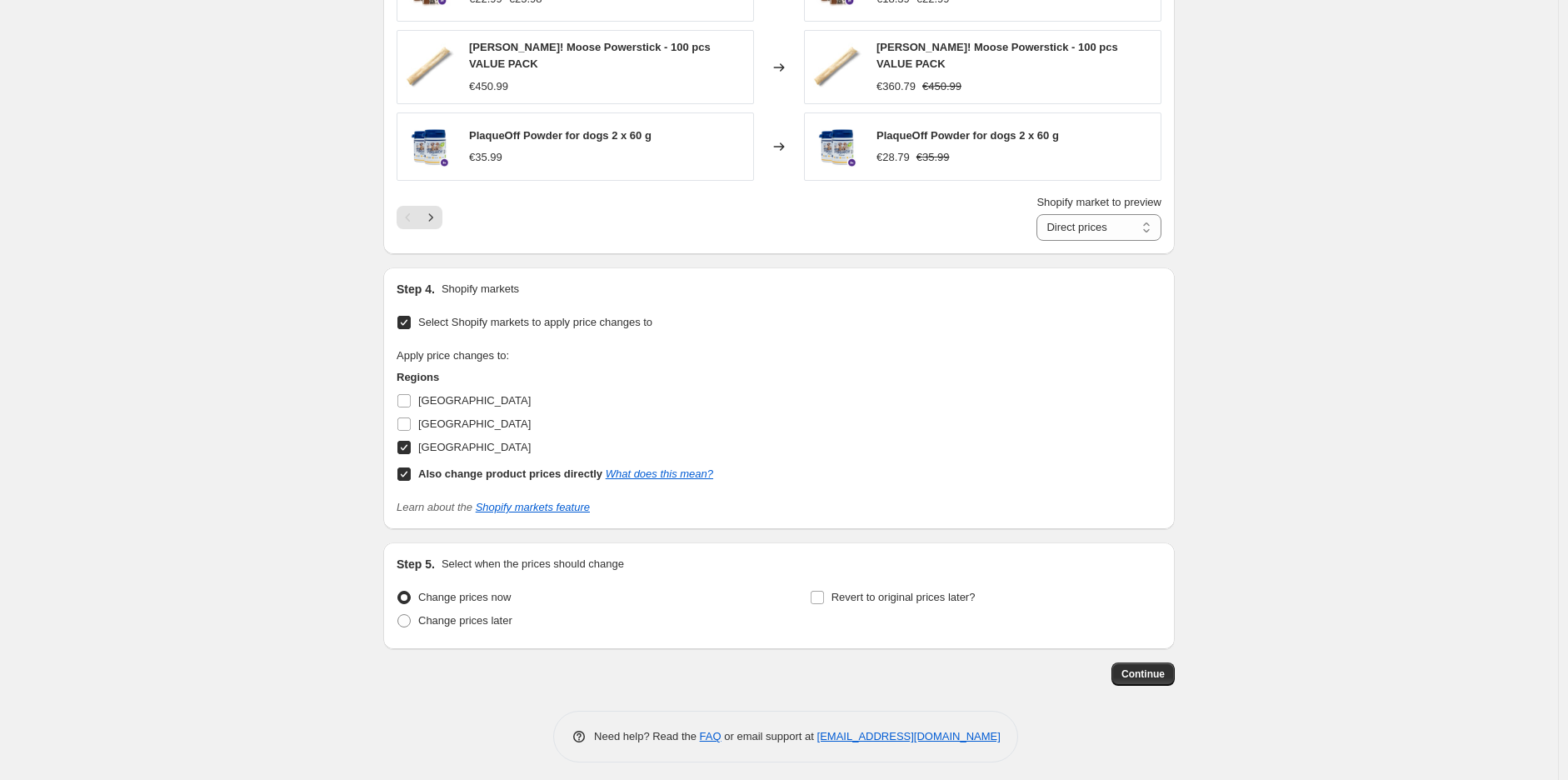
scroll to position [1243, 0]
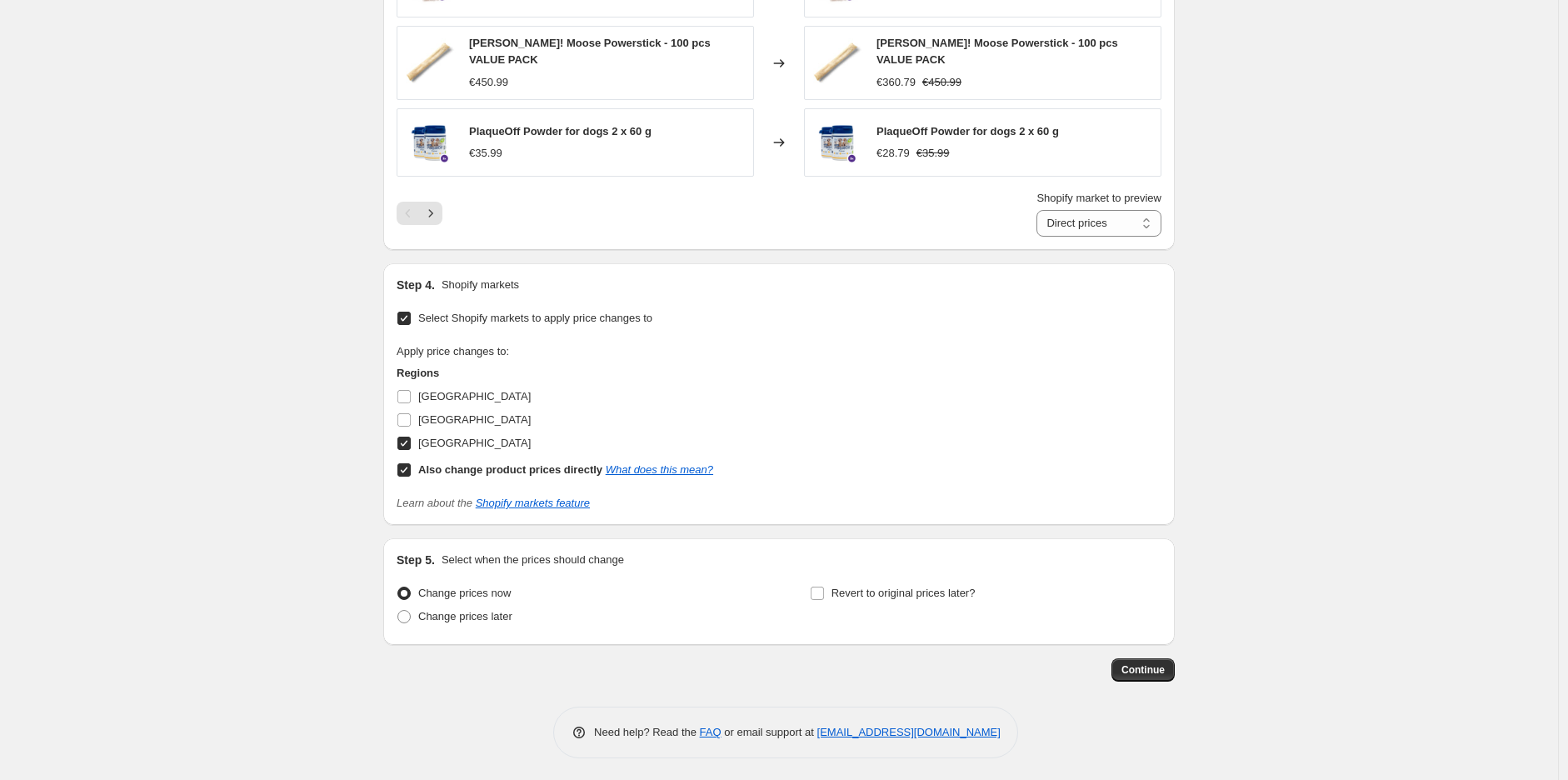
click at [808, 588] on div "Change prices now Change prices later Revert to original prices later?" at bounding box center [779, 606] width 765 height 50
click at [837, 594] on span "Revert to original prices later?" at bounding box center [904, 593] width 144 height 13
click at [824, 594] on input "Revert to original prices later?" at bounding box center [817, 593] width 14 height 14
checkbox input "true"
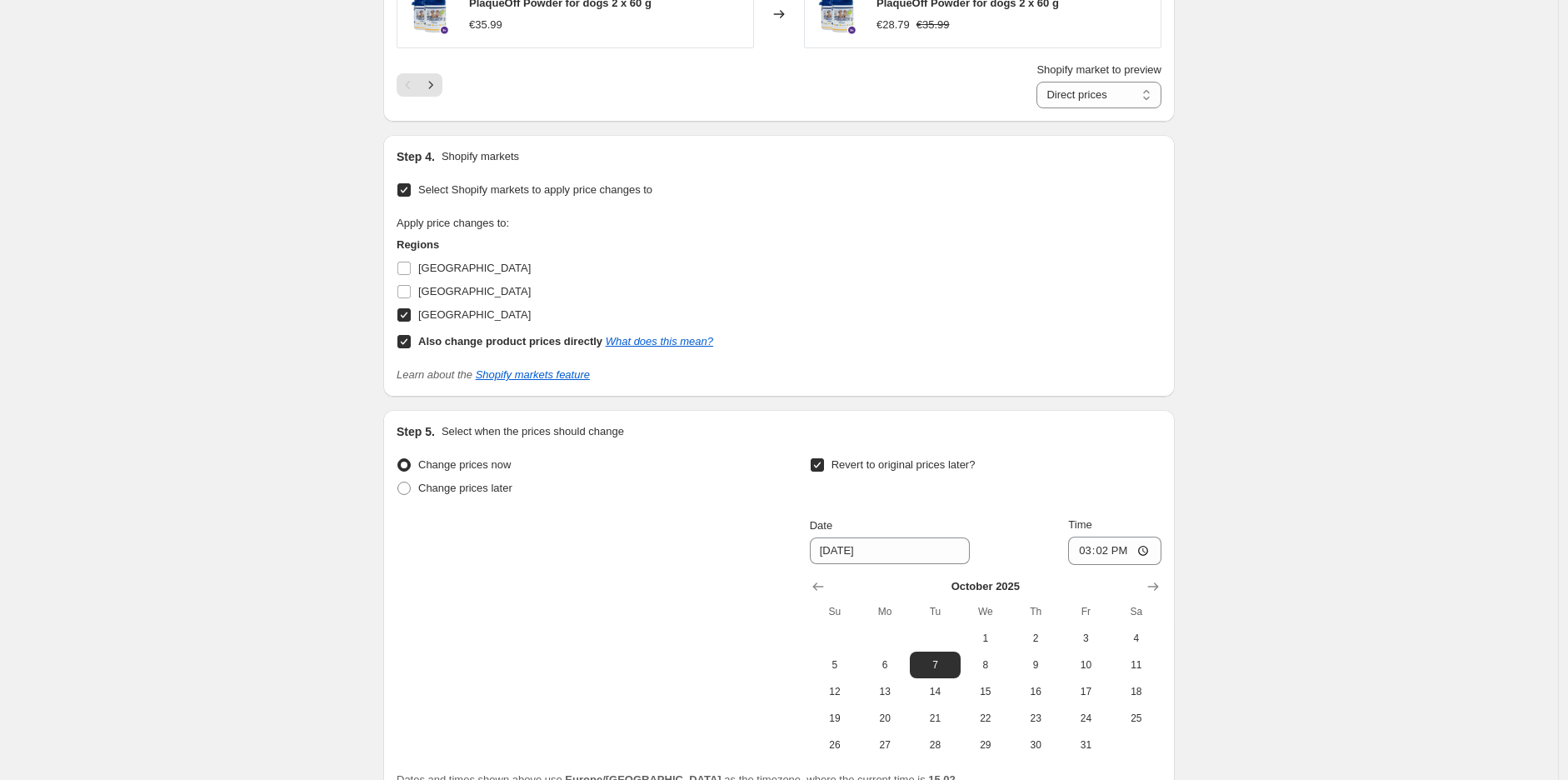
scroll to position [1528, 0]
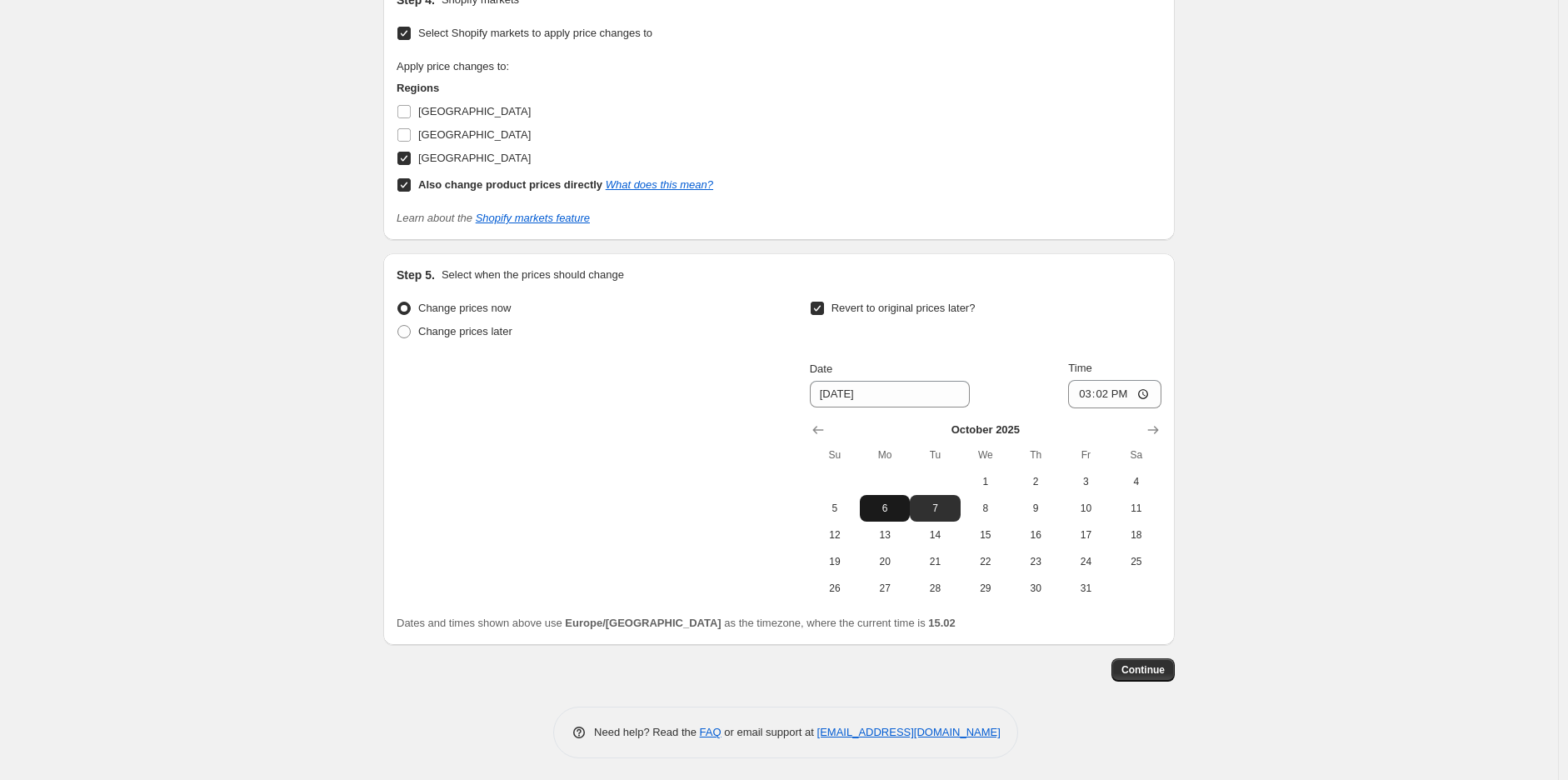
click at [892, 510] on span "6" at bounding box center [884, 509] width 36 height 14
type input "[DATE]"
click at [1112, 396] on input "15:02" at bounding box center [1115, 393] width 93 height 28
type input "10:00"
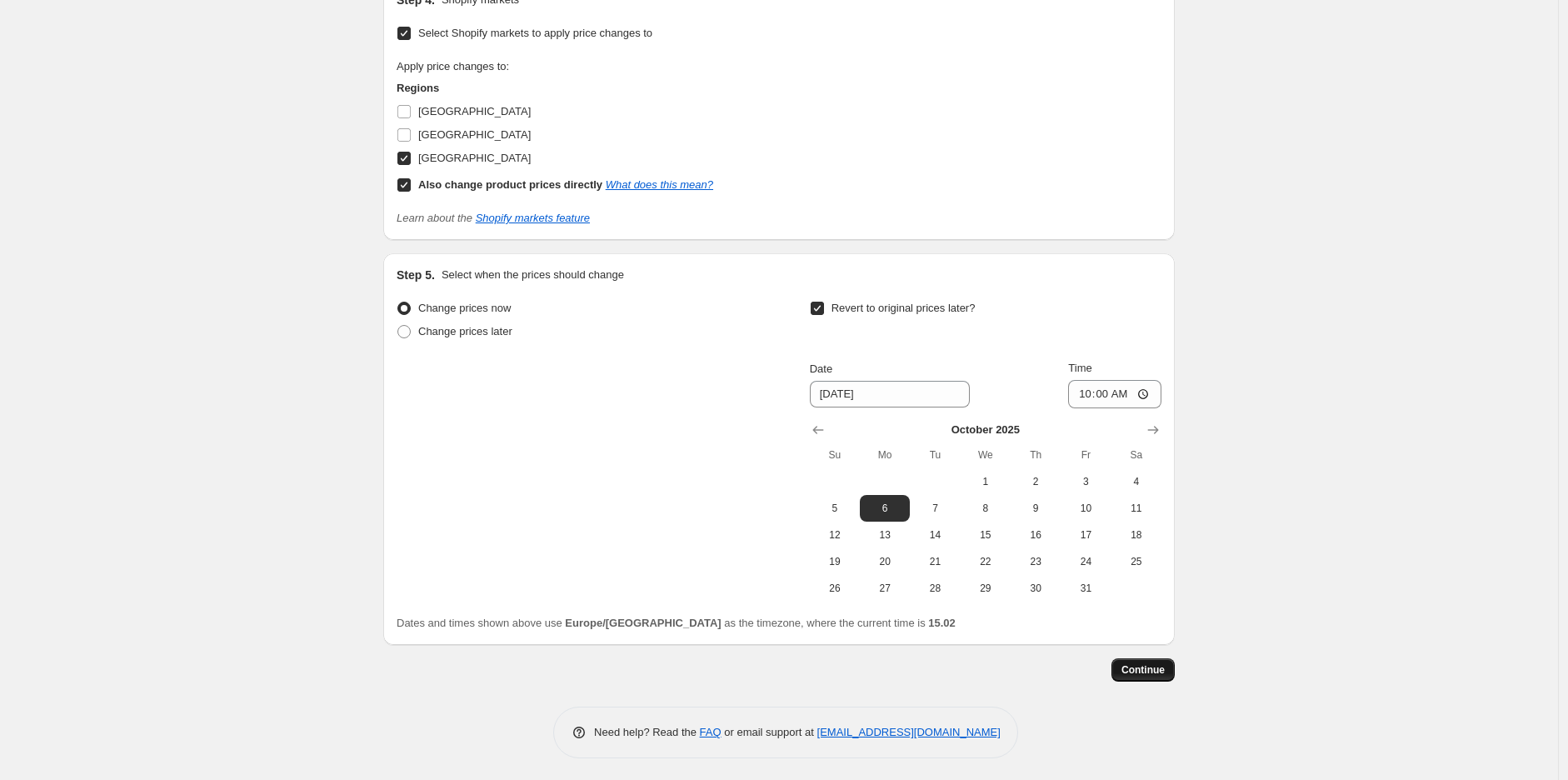
click at [1151, 668] on span "Continue" at bounding box center [1143, 670] width 43 height 14
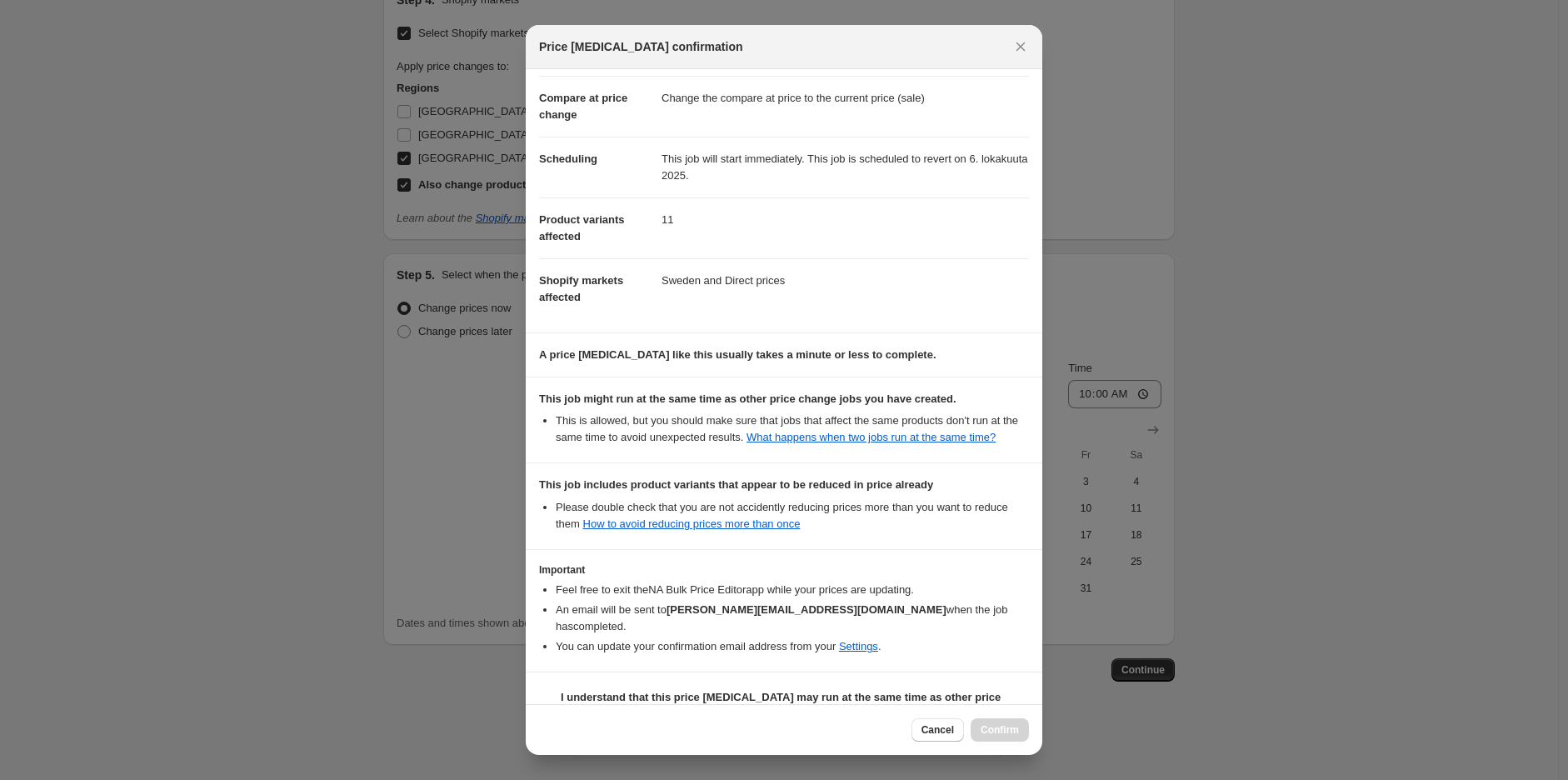
scroll to position [102, 0]
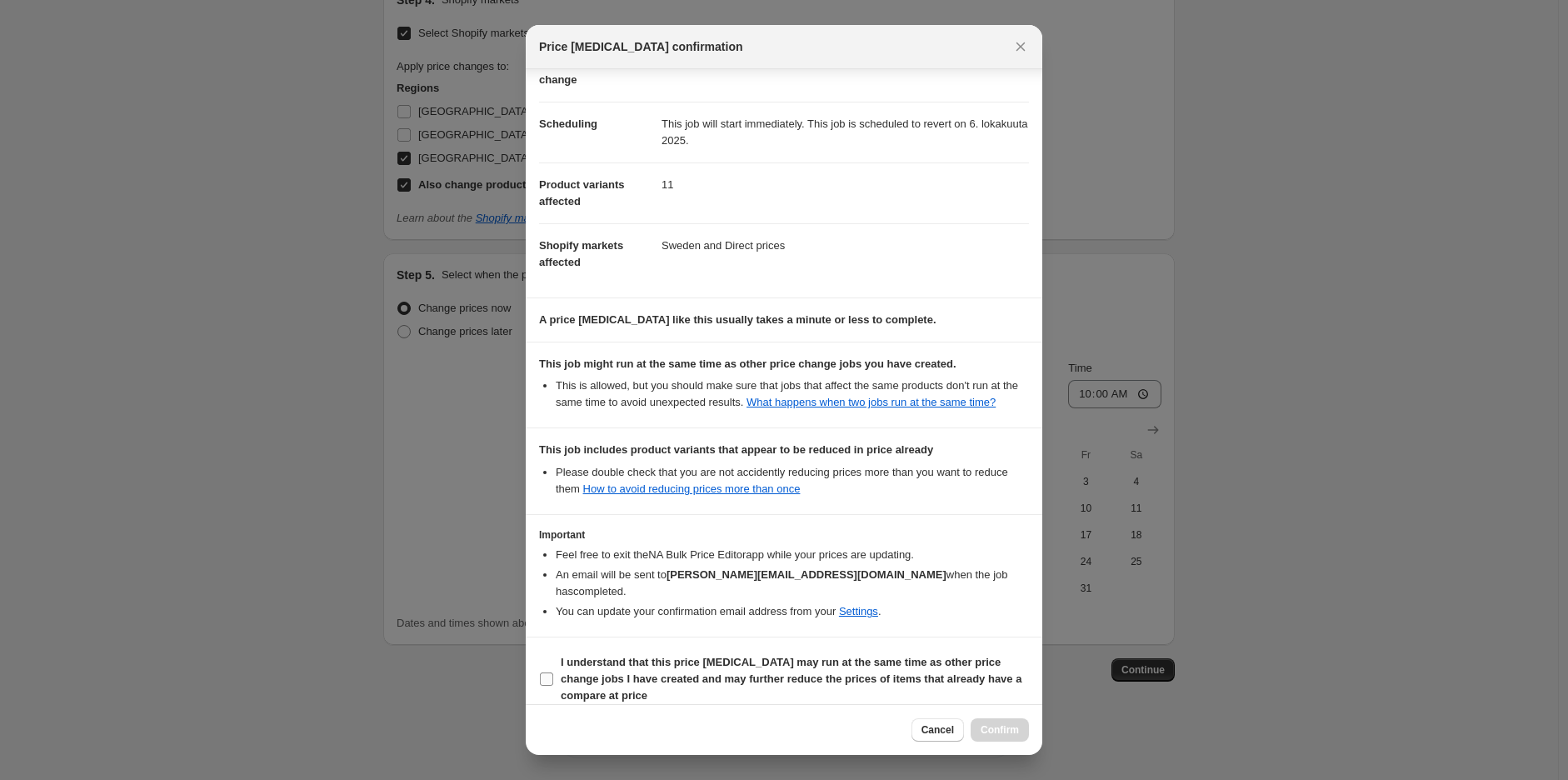
click at [745, 651] on label "I understand that this price [MEDICAL_DATA] may run at the same time as other p…" at bounding box center [784, 679] width 490 height 57
click at [553, 672] on input "I understand that this price [MEDICAL_DATA] may run at the same time as other p…" at bounding box center [547, 679] width 14 height 14
checkbox input "true"
click at [1004, 727] on span "Confirm" at bounding box center [999, 730] width 38 height 14
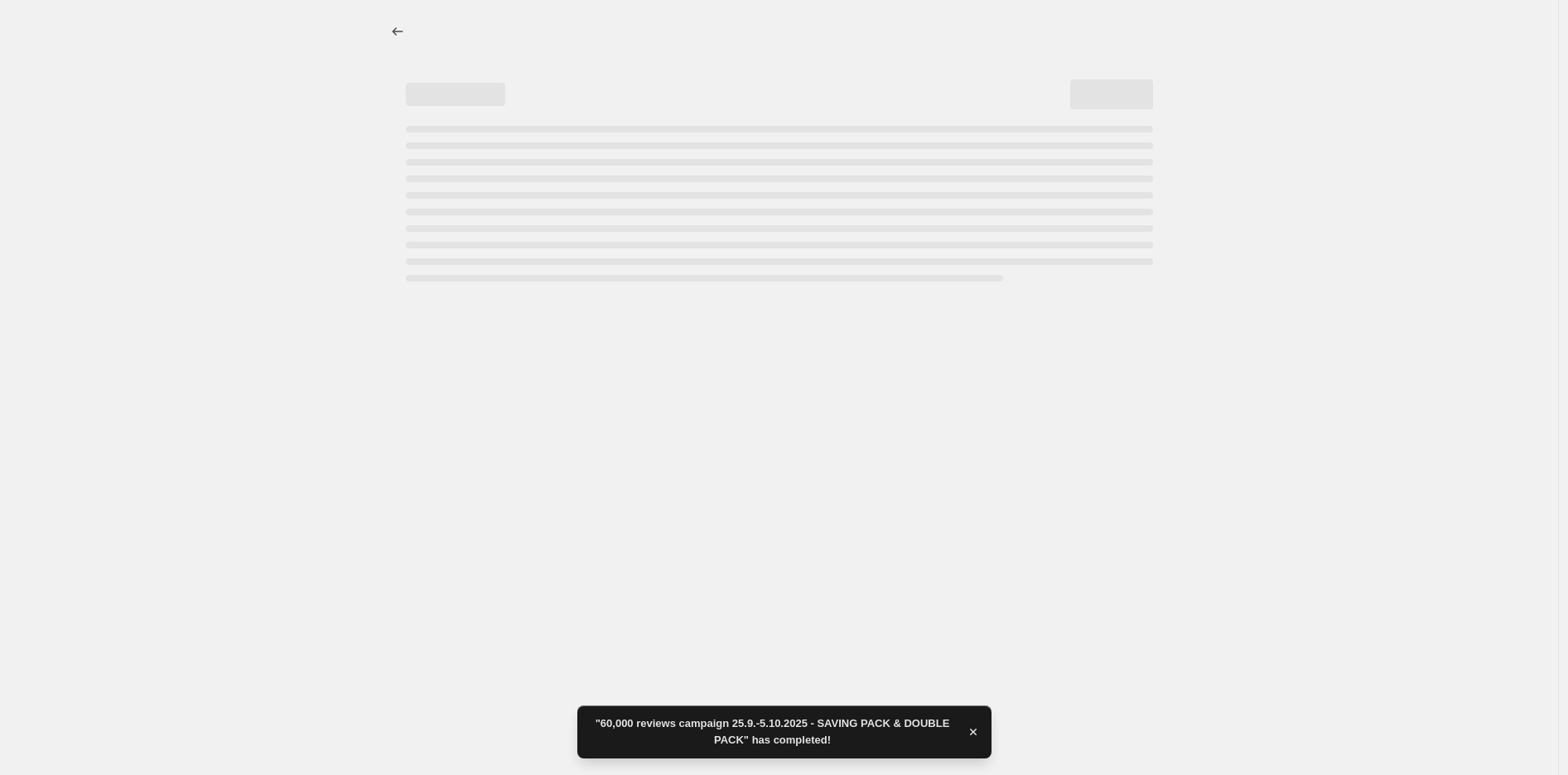
select select "percentage"
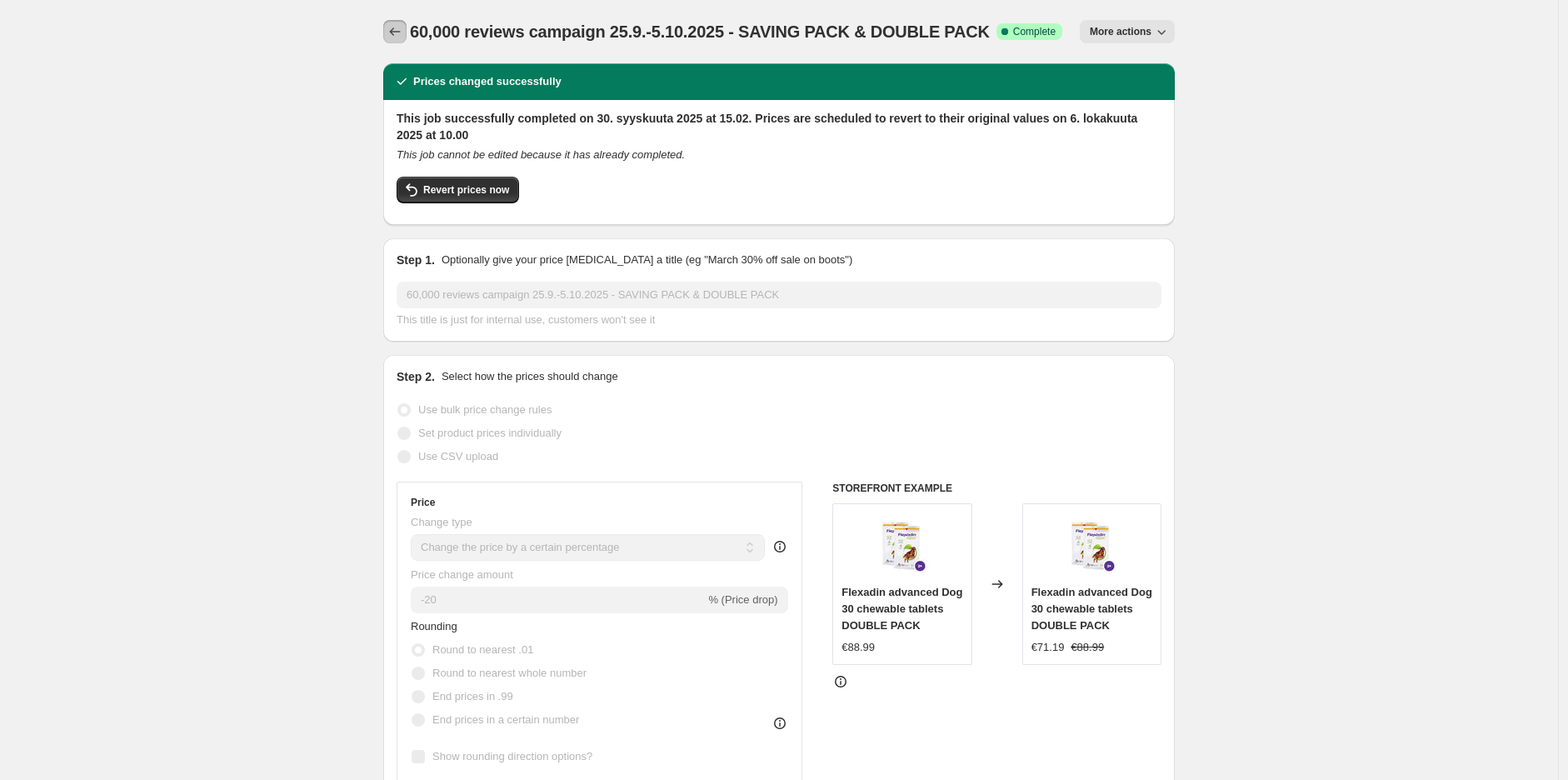
click at [398, 36] on icon "Price change jobs" at bounding box center [395, 32] width 17 height 17
